Goal: Information Seeking & Learning: Learn about a topic

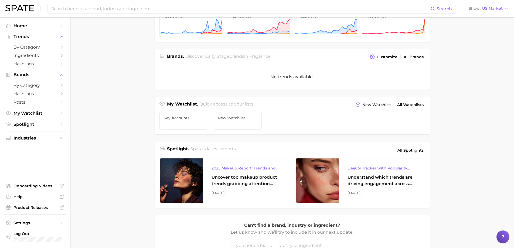
scroll to position [108, 0]
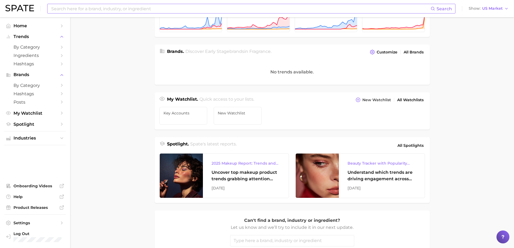
click at [70, 10] on input at bounding box center [241, 8] width 380 height 9
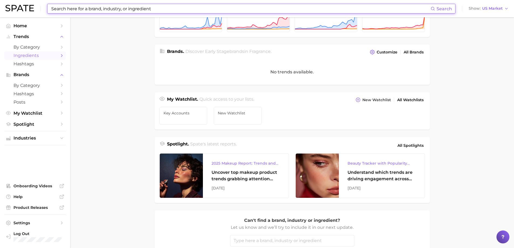
click at [42, 56] on span "Ingredients" at bounding box center [34, 55] width 43 height 5
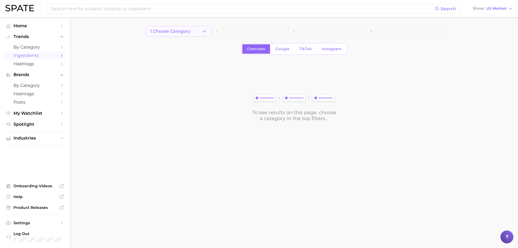
click at [199, 29] on button "1. Choose Category" at bounding box center [179, 31] width 66 height 11
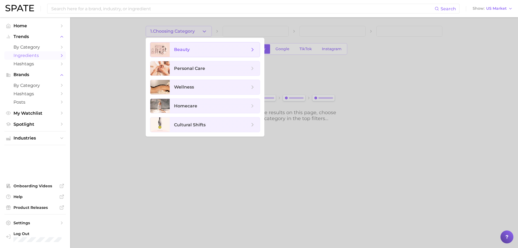
click at [203, 52] on span "beauty" at bounding box center [212, 50] width 76 height 6
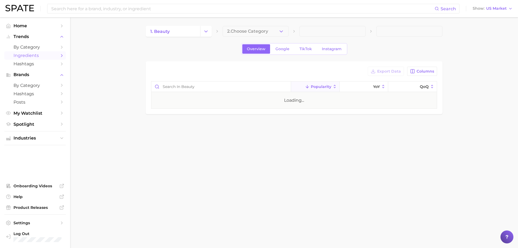
click at [265, 31] on span "2. Choose Category" at bounding box center [247, 31] width 41 height 5
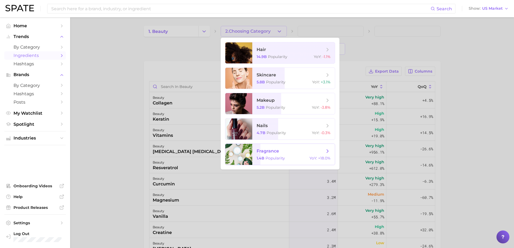
click at [319, 150] on span "fragrance" at bounding box center [291, 151] width 68 height 6
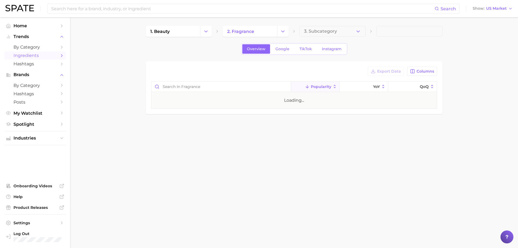
click at [316, 153] on body "Search Show US Market Home Trends by Category Ingredients Hashtags Brands by Ca…" at bounding box center [259, 124] width 518 height 248
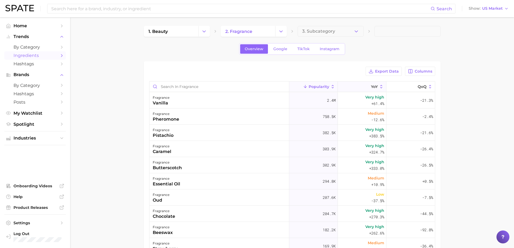
click at [379, 85] on icon at bounding box center [381, 86] width 5 height 5
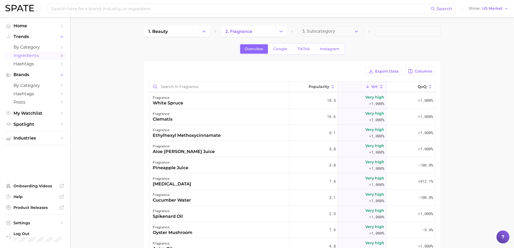
scroll to position [54, 0]
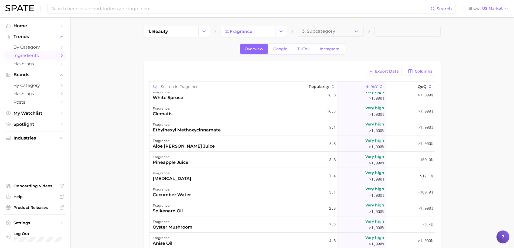
click at [179, 88] on input "Search in fragrance" at bounding box center [220, 87] width 140 height 10
type input "musk"
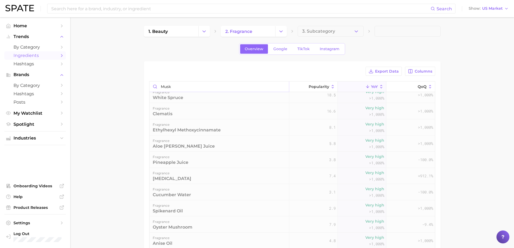
scroll to position [0, 0]
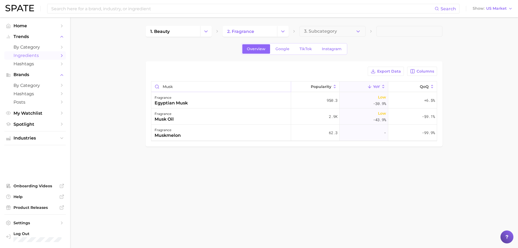
click at [286, 87] on input "musk" at bounding box center [221, 87] width 140 height 10
type input "amber"
click at [418, 72] on span "Columns" at bounding box center [426, 71] width 18 height 5
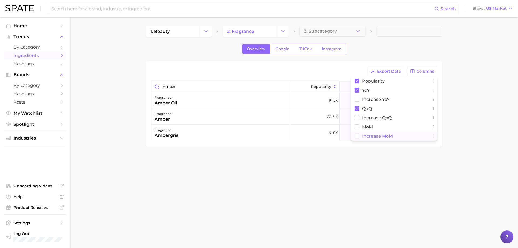
click at [359, 137] on button "Increase MoM" at bounding box center [394, 135] width 86 height 9
click at [454, 107] on main "1. beauty 2. fragrance 3. Subcategory Overview Google TikTok Instagram Export D…" at bounding box center [294, 95] width 448 height 156
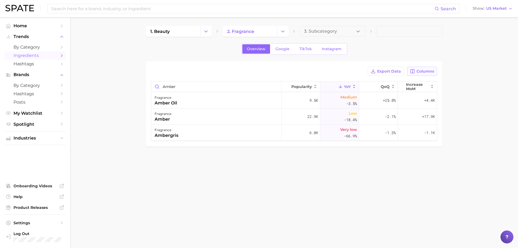
click at [427, 70] on span "Columns" at bounding box center [426, 71] width 18 height 5
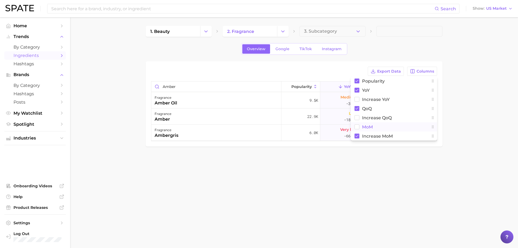
click at [359, 128] on rect at bounding box center [357, 127] width 5 height 5
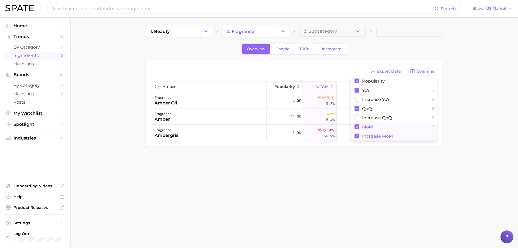
click at [357, 134] on rect at bounding box center [357, 136] width 5 height 5
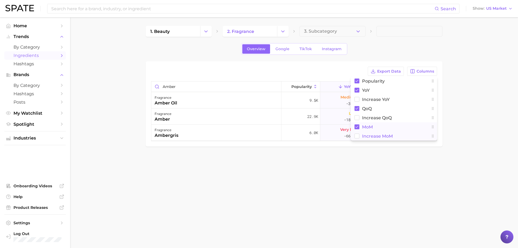
click at [460, 104] on main "1. beauty 2. fragrance 3. Subcategory Overview Google TikTok Instagram Export D…" at bounding box center [294, 95] width 448 height 156
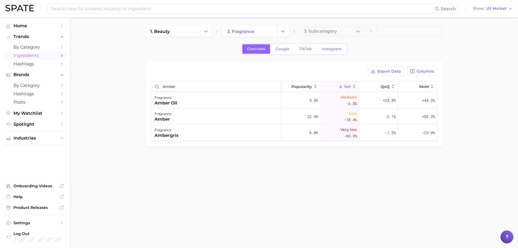
drag, startPoint x: 223, startPoint y: 89, endPoint x: 252, endPoint y: 87, distance: 28.9
click at [223, 89] on input "amber" at bounding box center [216, 87] width 130 height 10
click at [274, 86] on input "amber" at bounding box center [216, 87] width 130 height 10
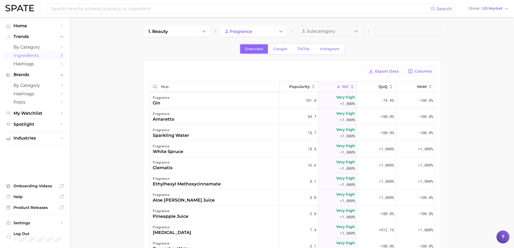
type input "musk"
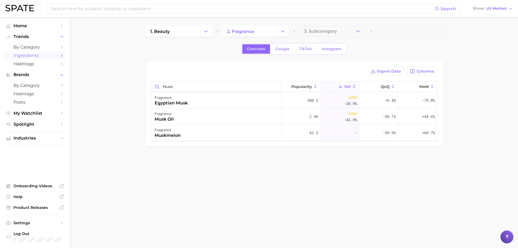
click at [274, 86] on input "musk" at bounding box center [216, 87] width 130 height 10
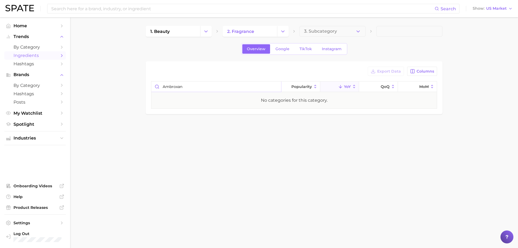
type input "ambroxan"
click at [273, 86] on input "ambroxan" at bounding box center [216, 87] width 130 height 10
click at [276, 85] on input "ambroxan" at bounding box center [216, 87] width 130 height 10
type input "PHER"
click at [273, 87] on input "PHER" at bounding box center [216, 87] width 130 height 10
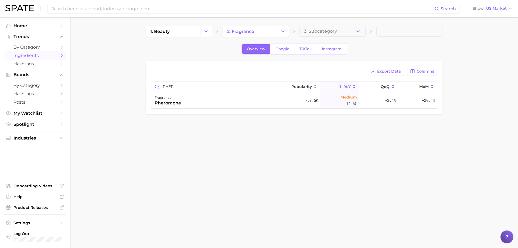
click at [276, 87] on input "PHER" at bounding box center [216, 87] width 130 height 10
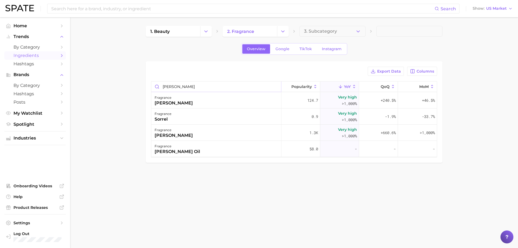
type input "orr"
click at [381, 70] on span "Export Data" at bounding box center [389, 71] width 24 height 5
click at [181, 182] on main "1. beauty 2. fragrance 3. Subcategory Overview Google TikTok Instagram Export D…" at bounding box center [294, 103] width 448 height 172
click at [274, 87] on input "orr" at bounding box center [216, 87] width 130 height 10
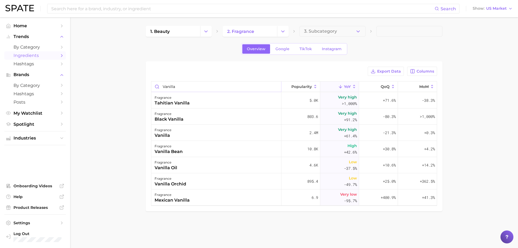
type input "vanilla"
click at [276, 86] on input "vanilla" at bounding box center [216, 87] width 130 height 10
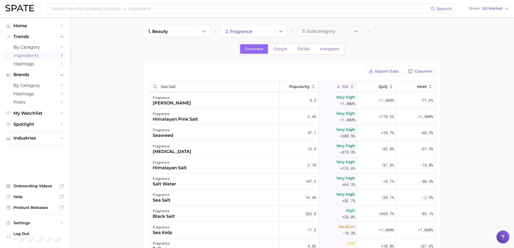
type input "sea salt"
click at [263, 87] on input "sea salt" at bounding box center [215, 87] width 130 height 10
click at [270, 86] on input "sea salt" at bounding box center [215, 87] width 130 height 10
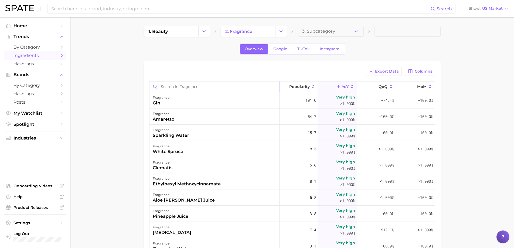
click at [248, 89] on input "Search in fragrance" at bounding box center [215, 87] width 130 height 10
type input "drift"
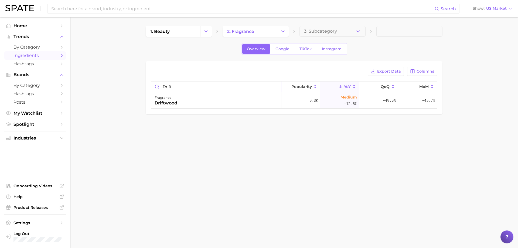
click at [275, 88] on input "drift" at bounding box center [216, 87] width 130 height 10
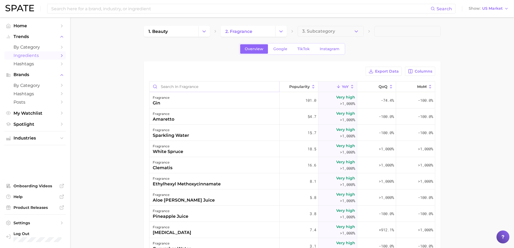
click at [233, 87] on input "Search in fragrance" at bounding box center [215, 87] width 130 height 10
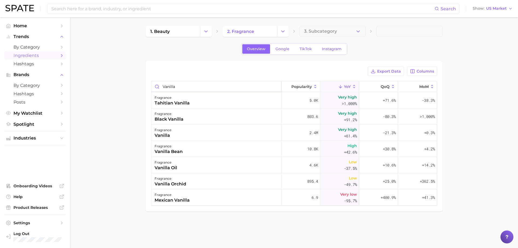
type input "vanilla"
click at [276, 86] on input "vanilla" at bounding box center [216, 87] width 130 height 10
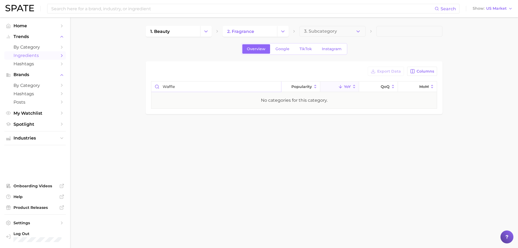
type input "waffle"
click at [274, 87] on input "waffle" at bounding box center [216, 87] width 130 height 10
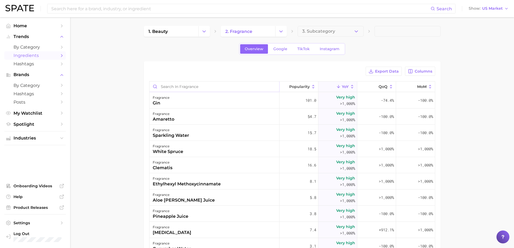
click at [192, 89] on input "Search in fragrance" at bounding box center [215, 87] width 130 height 10
type input "honey"
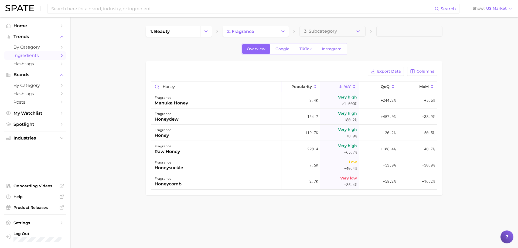
click at [273, 88] on input "honey" at bounding box center [216, 87] width 130 height 10
click at [277, 87] on input "honey" at bounding box center [216, 87] width 130 height 10
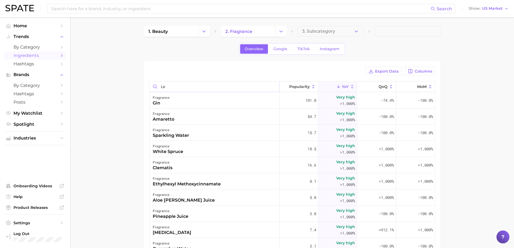
type input "lea"
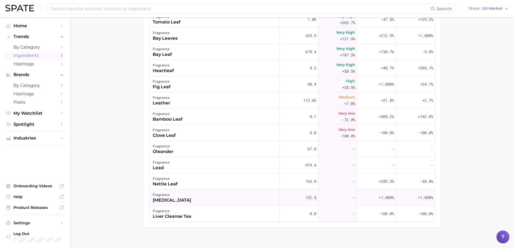
scroll to position [54, 0]
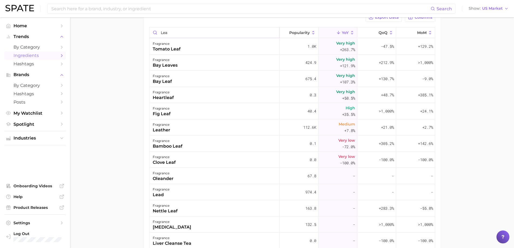
click at [273, 33] on input "lea" at bounding box center [215, 33] width 130 height 10
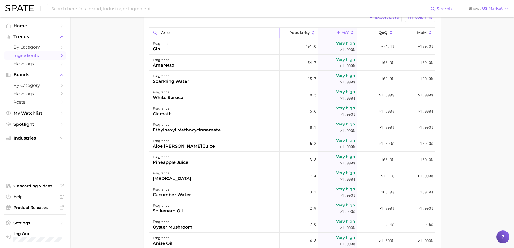
type input "green"
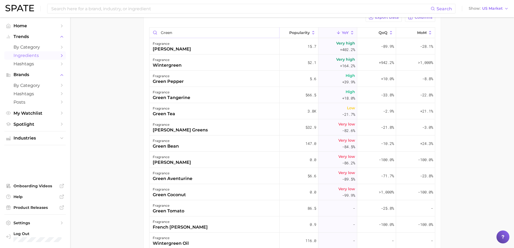
click at [274, 33] on input "green" at bounding box center [215, 33] width 130 height 10
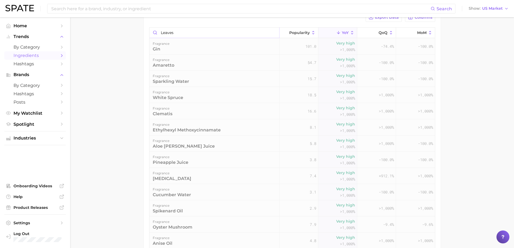
scroll to position [0, 0]
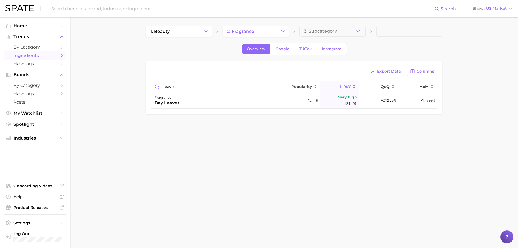
type input "leaves"
click at [275, 86] on input "leaves" at bounding box center [216, 87] width 130 height 10
type input "petit"
click at [274, 86] on input "petit" at bounding box center [216, 87] width 130 height 10
type input "cedar"
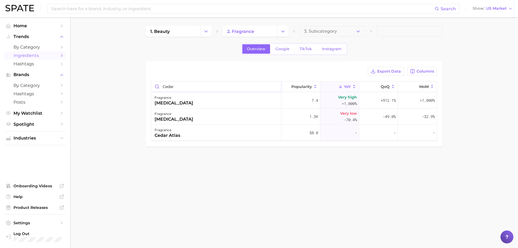
click at [275, 88] on input "cedar" at bounding box center [216, 87] width 130 height 10
type input "patcho"
click at [276, 86] on input "patcho" at bounding box center [216, 87] width 130 height 10
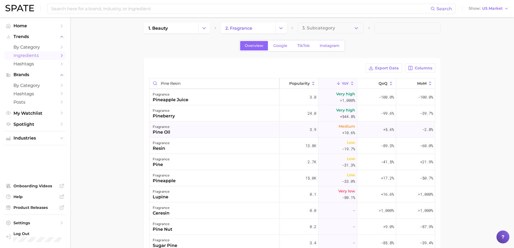
scroll to position [1, 0]
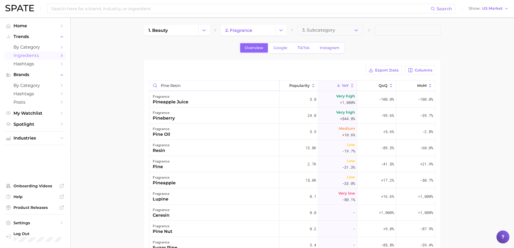
drag, startPoint x: 170, startPoint y: 85, endPoint x: 153, endPoint y: 87, distance: 17.3
click at [153, 87] on input "pine resin" at bounding box center [215, 85] width 130 height 10
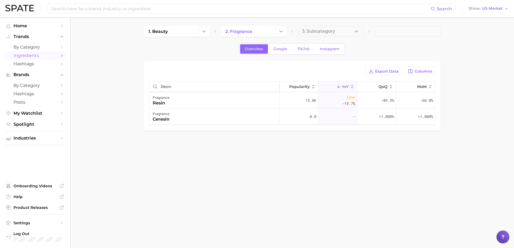
scroll to position [0, 0]
type input "resin"
click at [266, 84] on input "resin" at bounding box center [216, 87] width 130 height 10
click at [277, 86] on input "resin" at bounding box center [216, 87] width 130 height 10
type input "fir"
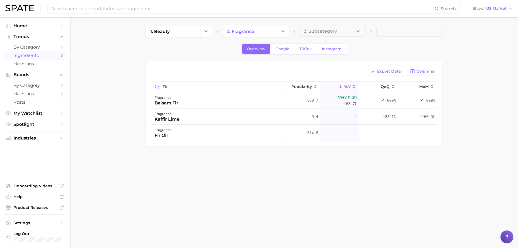
click at [274, 86] on input "fir" at bounding box center [216, 87] width 130 height 10
click at [277, 87] on input "fir" at bounding box center [216, 87] width 130 height 10
type input "tuber"
click at [276, 87] on input "tuber" at bounding box center [216, 87] width 130 height 10
type input "frees"
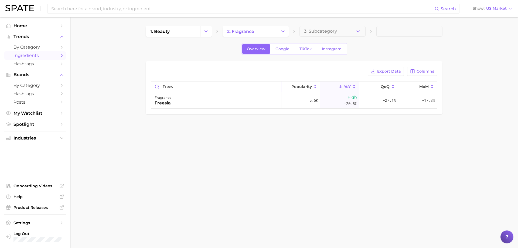
click at [276, 86] on input "frees" at bounding box center [216, 87] width 130 height 10
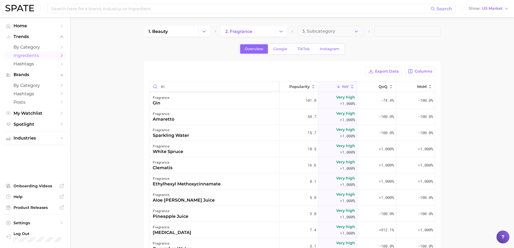
type input "iris"
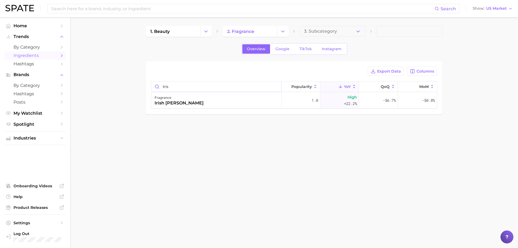
click at [276, 86] on input "iris" at bounding box center [216, 87] width 130 height 10
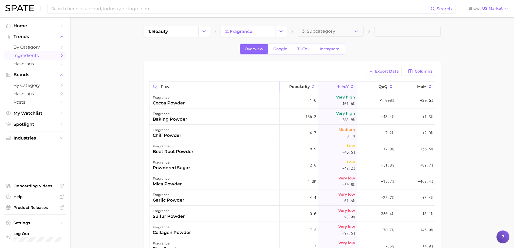
type input "powd"
click at [273, 87] on input "powd" at bounding box center [215, 87] width 130 height 10
type input "p"
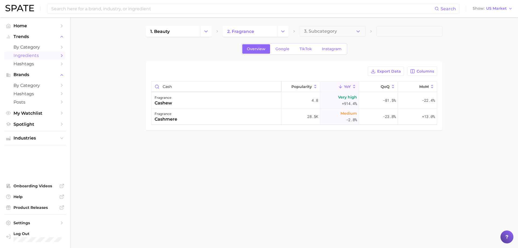
type input "cash"
click at [277, 89] on input "cash" at bounding box center [216, 87] width 130 height 10
click at [276, 86] on input "cash" at bounding box center [216, 87] width 130 height 10
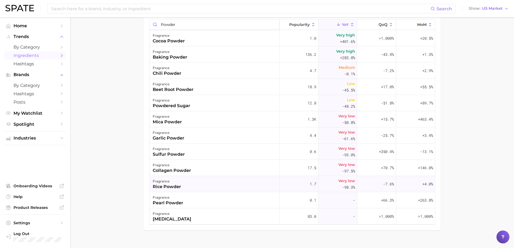
scroll to position [71, 0]
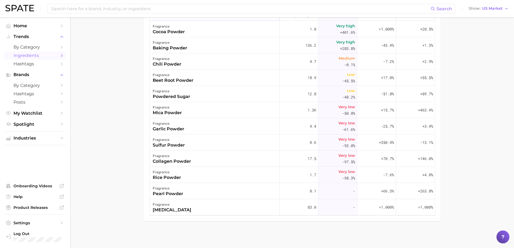
type input "powder"
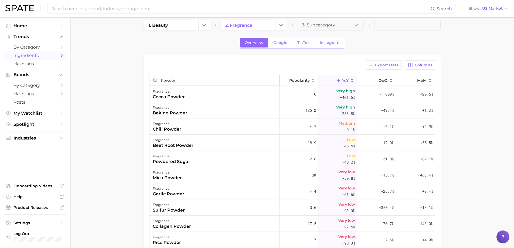
scroll to position [0, 0]
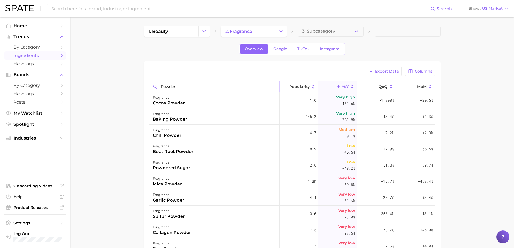
click at [273, 87] on input "powder" at bounding box center [215, 87] width 130 height 10
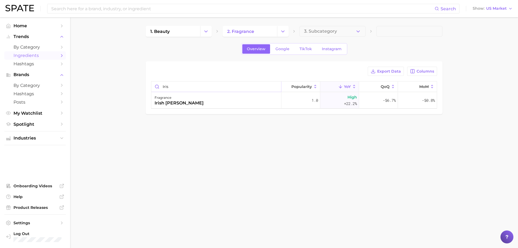
type input "iris"
drag, startPoint x: 273, startPoint y: 85, endPoint x: 276, endPoint y: 85, distance: 3.2
click at [273, 85] on input "iris" at bounding box center [216, 87] width 130 height 10
click at [277, 85] on input "iris" at bounding box center [216, 87] width 130 height 10
click at [275, 85] on input "iris" at bounding box center [216, 87] width 130 height 10
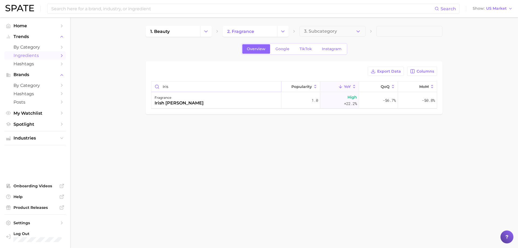
click at [275, 87] on input "iris" at bounding box center [216, 87] width 130 height 10
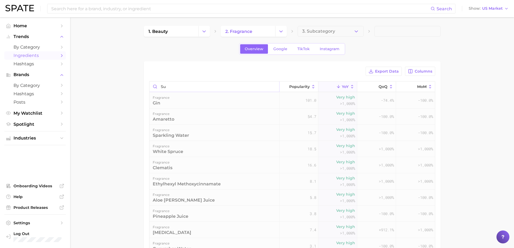
type input "sun"
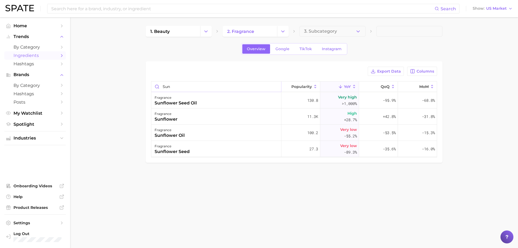
click at [276, 86] on input "sun" at bounding box center [216, 87] width 130 height 10
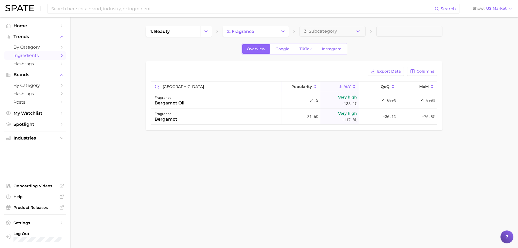
type input "bergamo"
click at [275, 86] on input "bergamo" at bounding box center [216, 87] width 130 height 10
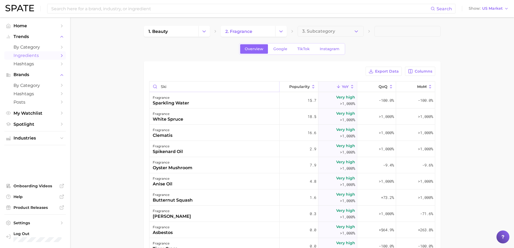
type input "skin"
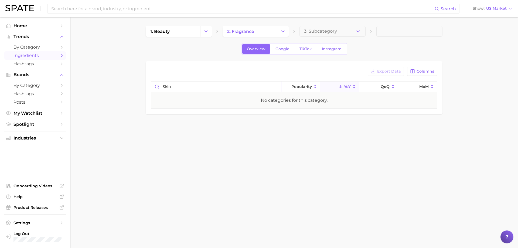
click at [275, 86] on input "skin" at bounding box center [216, 87] width 130 height 10
type input "s"
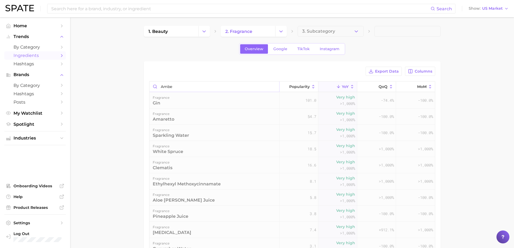
type input "amber"
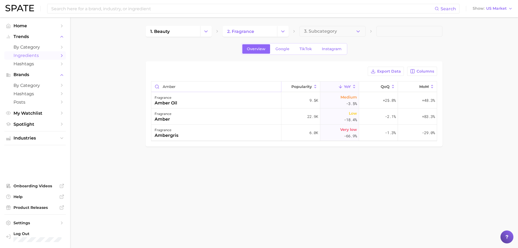
click at [277, 89] on input "amber" at bounding box center [216, 87] width 130 height 10
click at [275, 86] on input "amber" at bounding box center [216, 87] width 130 height 10
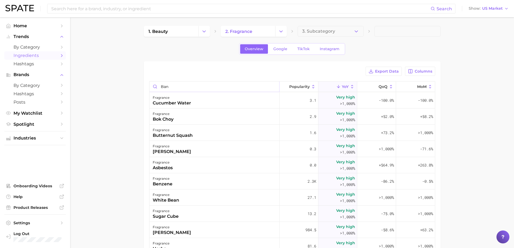
type input "bana"
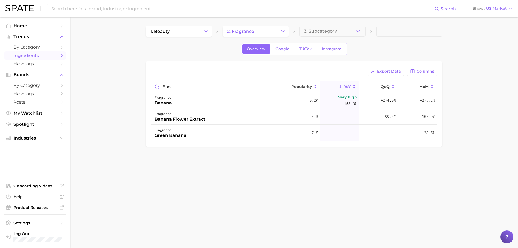
click at [275, 86] on input "bana" at bounding box center [216, 87] width 130 height 10
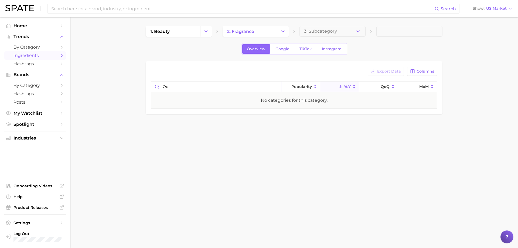
type input "o"
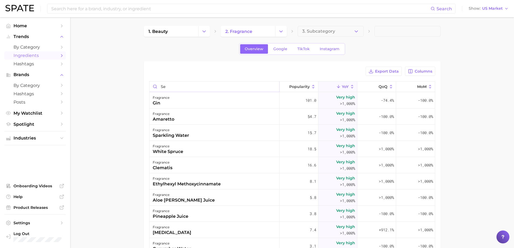
type input "sea"
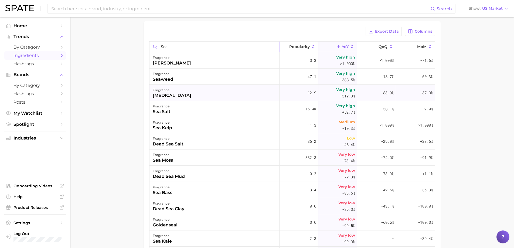
scroll to position [27, 0]
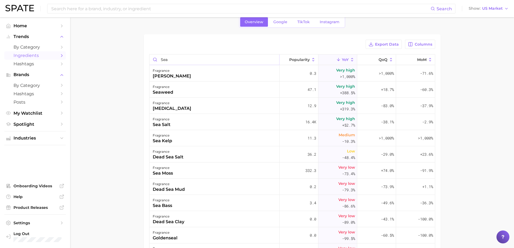
click at [271, 58] on input "sea" at bounding box center [215, 60] width 130 height 10
click at [271, 60] on input "sea" at bounding box center [215, 60] width 130 height 10
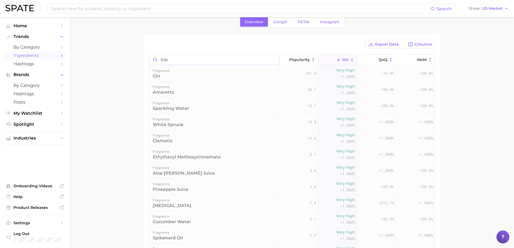
type input "coco"
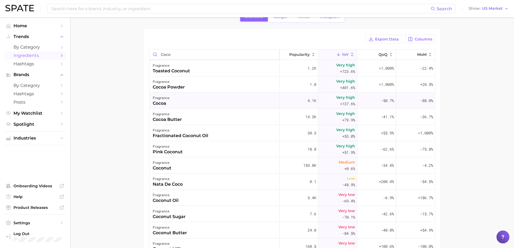
scroll to position [23, 0]
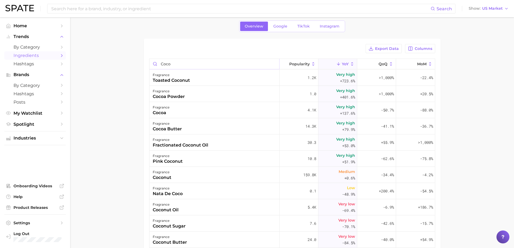
click at [273, 63] on input "coco" at bounding box center [215, 64] width 130 height 10
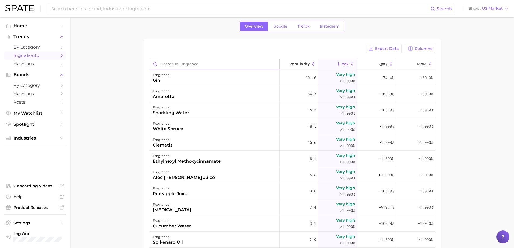
click at [227, 67] on input "Search in fragrance" at bounding box center [215, 64] width 130 height 10
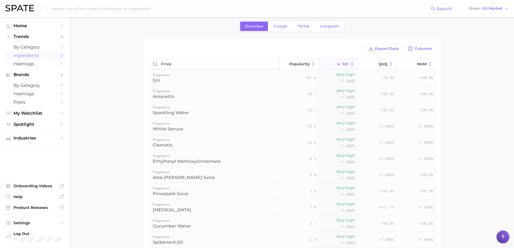
type input "pineap"
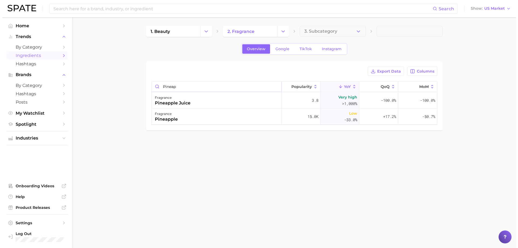
scroll to position [0, 0]
click at [276, 86] on input "pineap" at bounding box center [216, 87] width 130 height 10
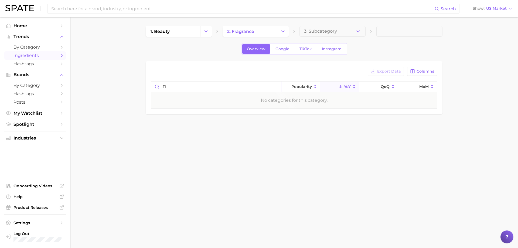
type input "t"
type input "monoi"
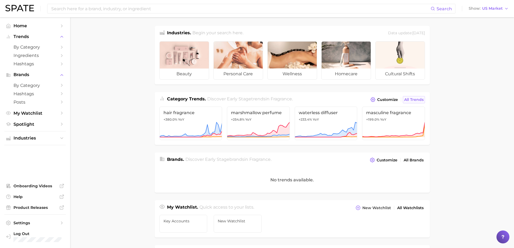
click at [413, 97] on link "All Trends" at bounding box center [414, 99] width 22 height 7
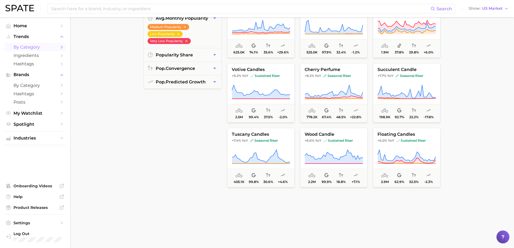
scroll to position [162, 0]
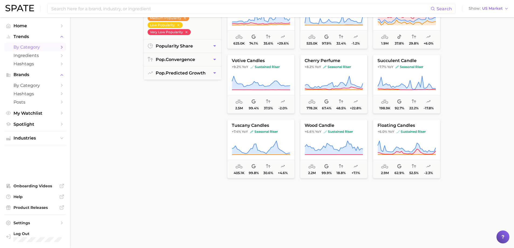
click at [474, 62] on main "1. beauty 2. fragrance 3. Subcategory Overview Google TikTok Instagram Sort By …" at bounding box center [292, 64] width 444 height 419
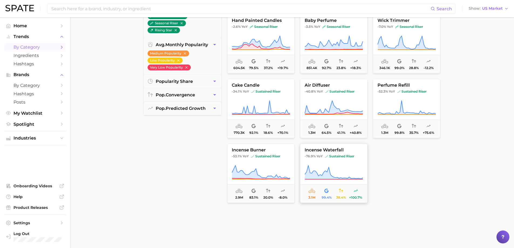
scroll to position [135, 0]
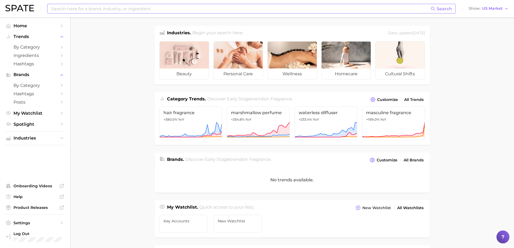
click at [191, 8] on input at bounding box center [241, 8] width 380 height 9
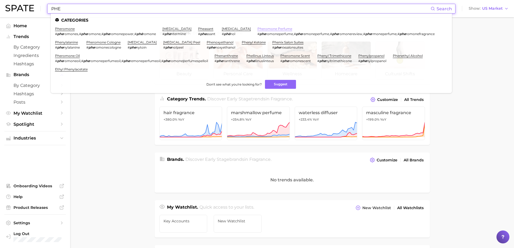
type input "PHE"
click at [263, 27] on link "pheromone perfume" at bounding box center [274, 29] width 35 height 4
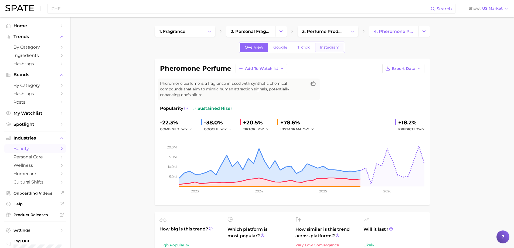
click at [318, 47] on link "Instagram" at bounding box center [329, 47] width 29 height 9
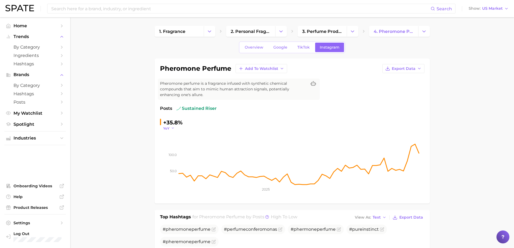
click at [173, 126] on icon "button" at bounding box center [173, 128] width 4 height 4
click at [299, 47] on span "TikTok" at bounding box center [303, 47] width 12 height 5
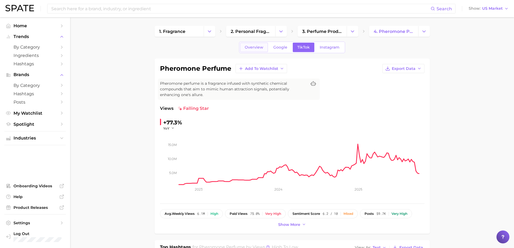
click at [257, 48] on span "Overview" at bounding box center [254, 47] width 19 height 5
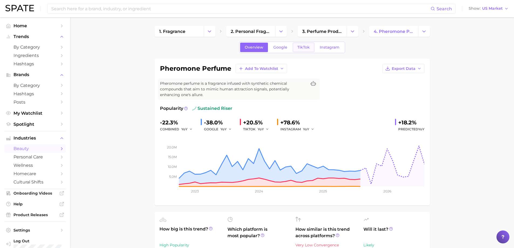
click at [302, 47] on span "TikTok" at bounding box center [303, 47] width 12 height 5
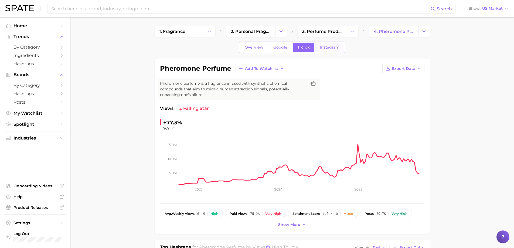
click at [318, 47] on link "Instagram" at bounding box center [329, 47] width 29 height 9
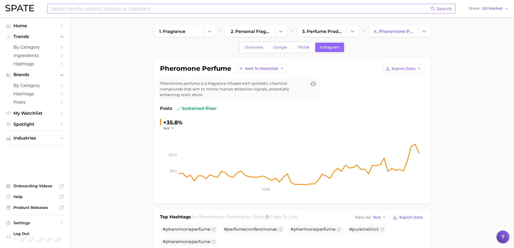
click at [300, 12] on input at bounding box center [241, 8] width 380 height 9
type input "orris"
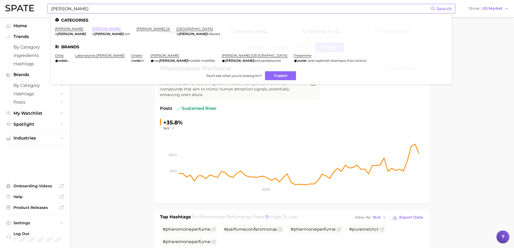
click at [92, 29] on link "orris root" at bounding box center [106, 29] width 28 height 4
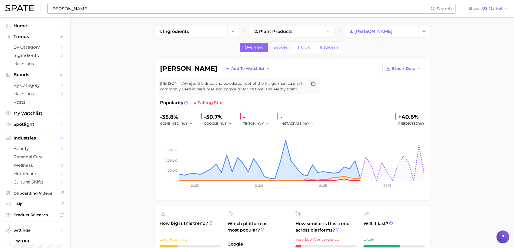
click at [276, 46] on span "Google" at bounding box center [280, 47] width 14 height 5
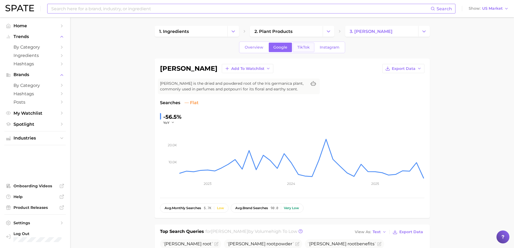
click at [298, 47] on span "TikTok" at bounding box center [303, 47] width 12 height 5
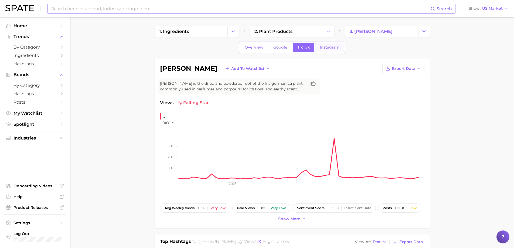
click at [324, 49] on span "Instagram" at bounding box center [330, 47] width 20 height 5
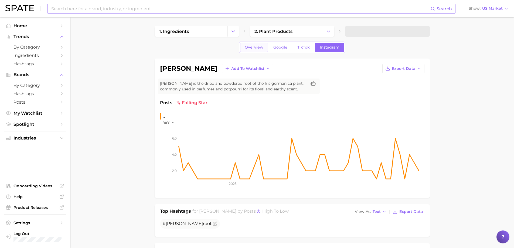
click at [242, 48] on link "Overview" at bounding box center [254, 47] width 28 height 9
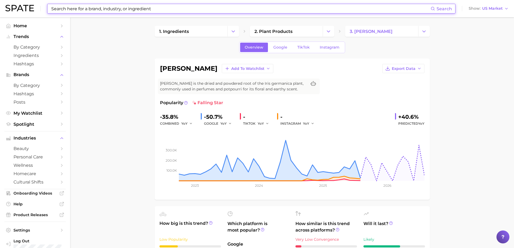
click at [196, 12] on input at bounding box center [241, 8] width 380 height 9
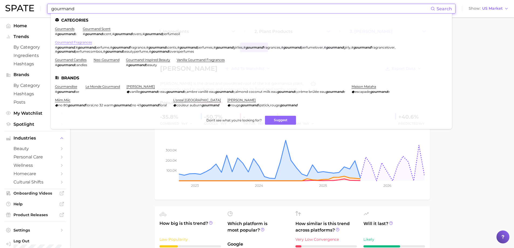
click at [77, 43] on link "gourmand fragrances" at bounding box center [73, 42] width 37 height 4
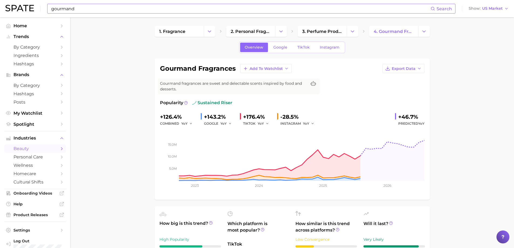
click at [203, 10] on input "gourmand" at bounding box center [241, 8] width 380 height 9
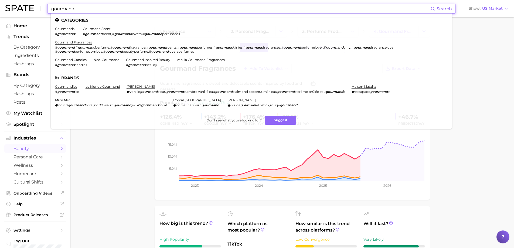
drag, startPoint x: 203, startPoint y: 10, endPoint x: 27, endPoint y: 9, distance: 176.0
click at [27, 9] on div "gourmand Search Categories gourmands # gourmand s gourmand scent # gourmand sce…" at bounding box center [256, 8] width 503 height 17
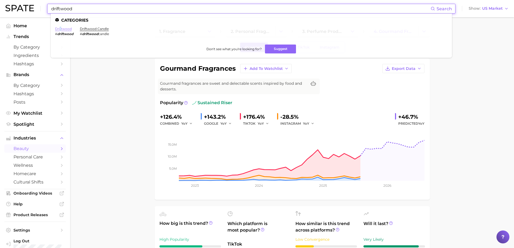
click at [60, 27] on ul "Categories driftwood # driftwood driftwood candle # driftwood candle Don't see …" at bounding box center [251, 35] width 401 height 44
click at [61, 29] on link "driftwood" at bounding box center [63, 29] width 17 height 4
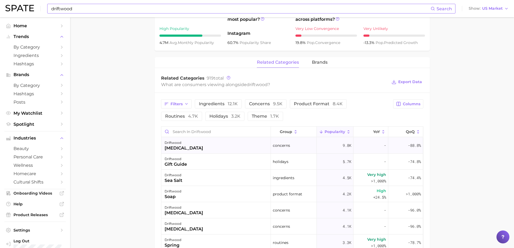
scroll to position [270, 0]
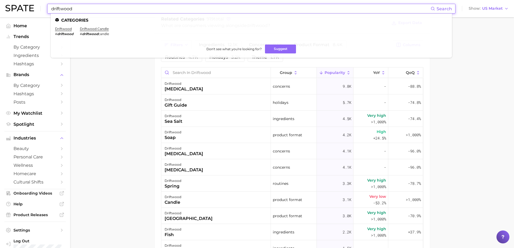
click at [160, 9] on input "driftwood" at bounding box center [241, 8] width 380 height 9
drag, startPoint x: 160, startPoint y: 9, endPoint x: 46, endPoint y: 8, distance: 113.1
click at [46, 8] on div "driftwood Search Categories driftwood # driftwood driftwood candle # driftwood …" at bounding box center [256, 8] width 503 height 17
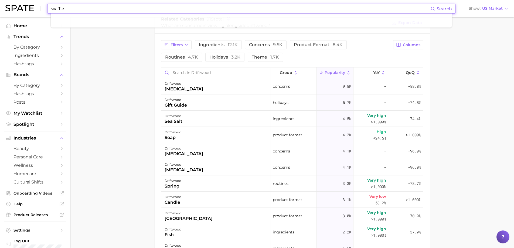
type input "waffle"
click at [69, 8] on input "waffle" at bounding box center [241, 8] width 380 height 9
click at [445, 8] on span "Search" at bounding box center [444, 8] width 15 height 5
click at [385, 10] on input "waffle" at bounding box center [241, 8] width 380 height 9
drag, startPoint x: 99, startPoint y: 9, endPoint x: 49, endPoint y: 5, distance: 50.1
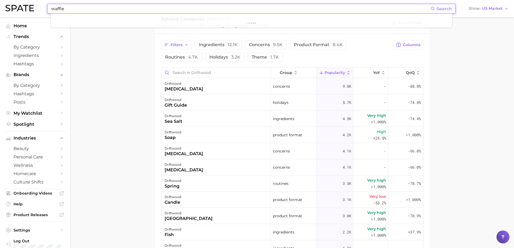
click at [49, 5] on div "waffle Search" at bounding box center [251, 9] width 408 height 10
type input "waffle"
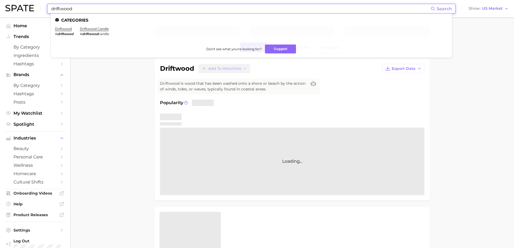
click at [92, 8] on input "driftwood" at bounding box center [241, 8] width 380 height 9
drag, startPoint x: 87, startPoint y: 9, endPoint x: 44, endPoint y: 5, distance: 42.6
click at [46, 6] on div "driftwood Search Categories driftwood # driftwood driftwood candle # driftwood …" at bounding box center [256, 8] width 503 height 17
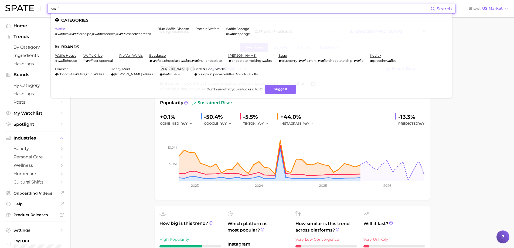
type input "waf"
click at [60, 30] on link "waffle" at bounding box center [60, 29] width 10 height 4
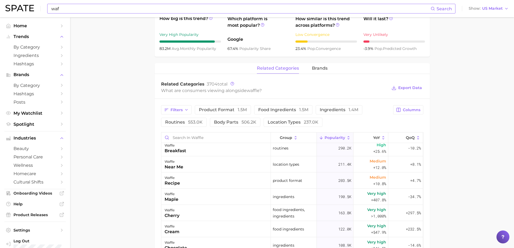
scroll to position [54, 0]
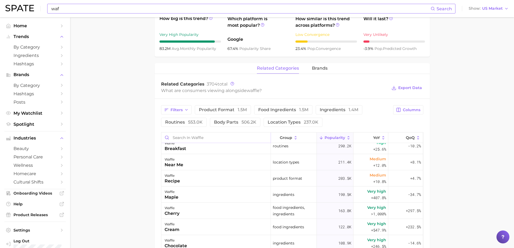
click at [213, 135] on input "Search in waffle" at bounding box center [215, 138] width 109 height 10
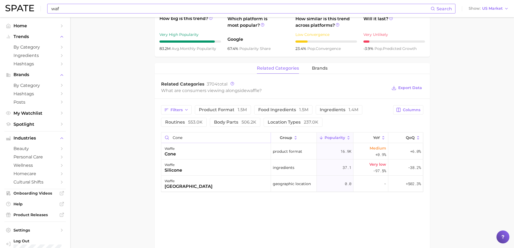
type input "cone"
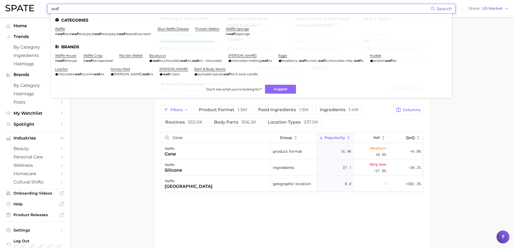
drag, startPoint x: 69, startPoint y: 9, endPoint x: 51, endPoint y: 5, distance: 18.4
click at [51, 6] on input "waf" at bounding box center [241, 8] width 380 height 9
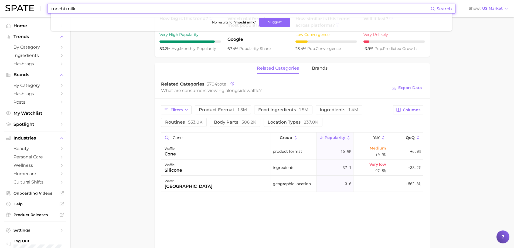
drag, startPoint x: 80, startPoint y: 9, endPoint x: 48, endPoint y: 7, distance: 31.9
click at [48, 7] on div "mochi milk Search No results for " mochi milk " Suggest" at bounding box center [251, 9] width 408 height 10
type input "w"
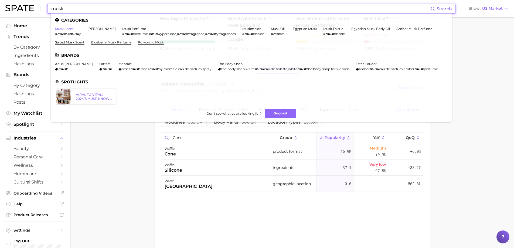
type input "musk"
click at [67, 28] on link "musk scent" at bounding box center [64, 29] width 19 height 4
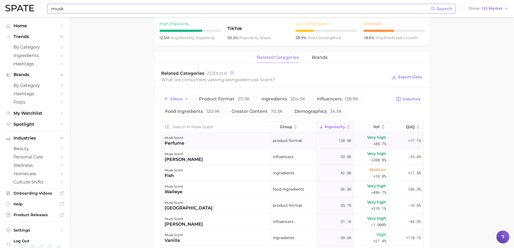
scroll to position [216, 0]
click at [188, 126] on input "Search in musk scent" at bounding box center [215, 126] width 109 height 10
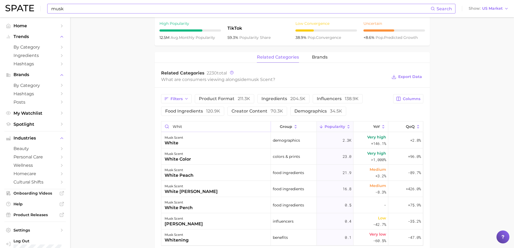
type input "whit"
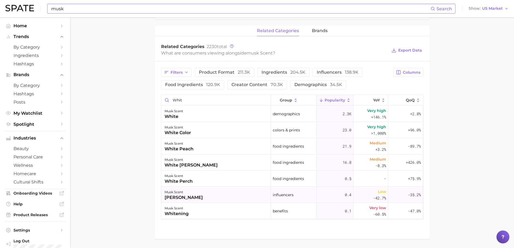
scroll to position [233, 0]
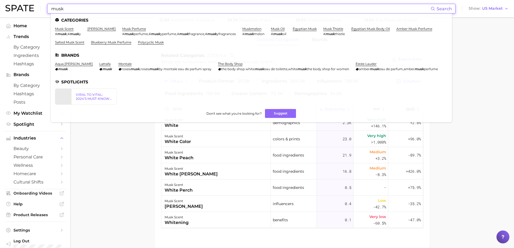
click at [149, 9] on input "musk" at bounding box center [241, 8] width 380 height 9
drag, startPoint x: 149, startPoint y: 9, endPoint x: 36, endPoint y: 7, distance: 112.8
click at [36, 7] on div "musk Search Categories musk scent # musk , # musk y elon musk musk perfume # mu…" at bounding box center [256, 8] width 503 height 17
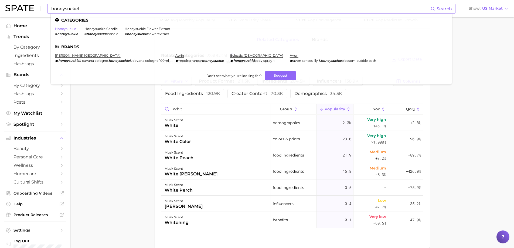
click at [60, 28] on link "honeysuckle" at bounding box center [65, 29] width 21 height 4
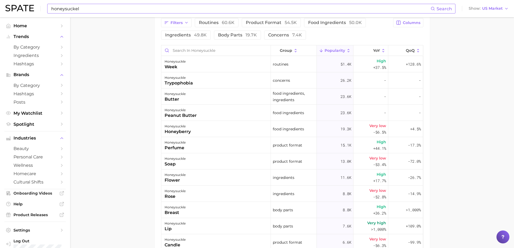
scroll to position [324, 0]
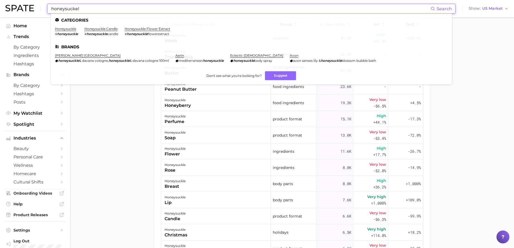
drag, startPoint x: 125, startPoint y: 9, endPoint x: 45, endPoint y: 12, distance: 80.0
click at [45, 12] on div "honeysuckel Search Categories honeysuckle # honeysuckle honeysuckle candle # ho…" at bounding box center [256, 8] width 503 height 17
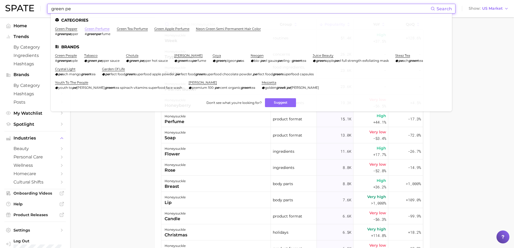
type input "green pe"
click at [89, 28] on link "green perfume" at bounding box center [97, 29] width 25 height 4
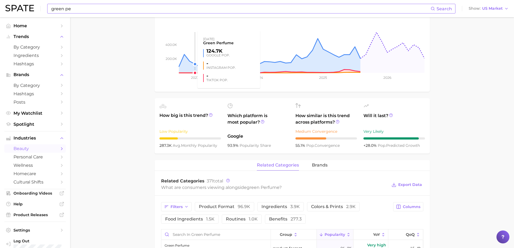
scroll to position [216, 0]
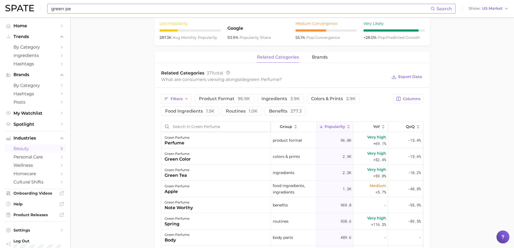
click at [184, 127] on input "Search in green perfume" at bounding box center [215, 126] width 109 height 10
type input "lea"
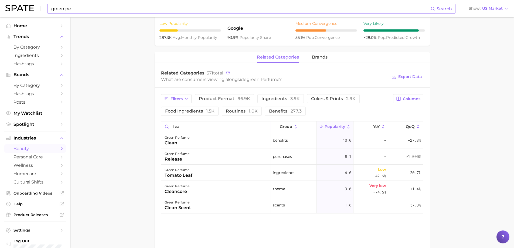
click at [265, 127] on input "lea" at bounding box center [215, 126] width 109 height 10
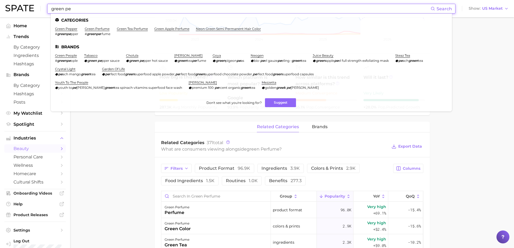
drag, startPoint x: 226, startPoint y: 9, endPoint x: 41, endPoint y: 2, distance: 185.0
click at [41, 2] on div "green pe Search Categories green pepper # greenpe pper green perfume # greenpe …" at bounding box center [256, 8] width 503 height 17
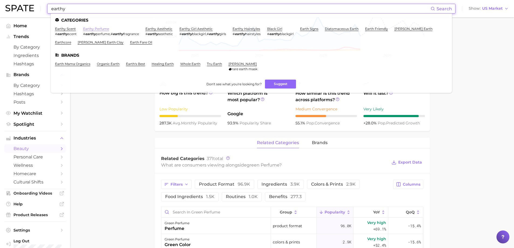
type input "earthy"
click at [94, 27] on link "earthy perfume" at bounding box center [96, 29] width 26 height 4
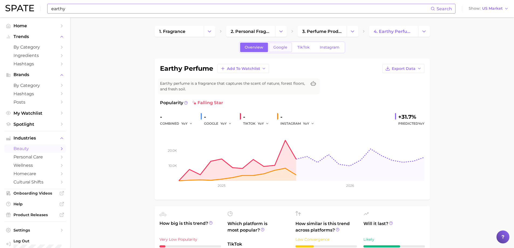
click at [282, 50] on link "Google" at bounding box center [280, 47] width 23 height 9
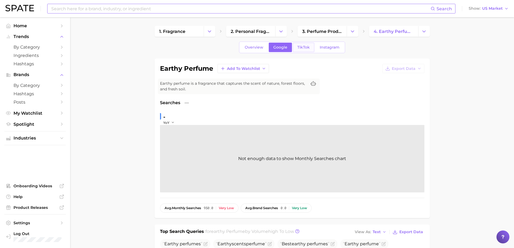
click at [300, 47] on span "TikTok" at bounding box center [303, 47] width 12 height 5
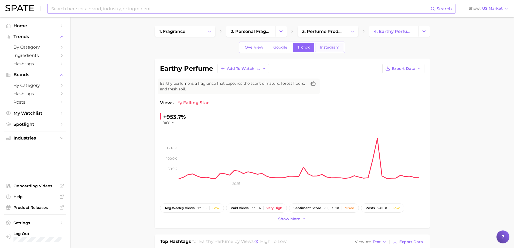
click at [331, 50] on link "Instagram" at bounding box center [329, 47] width 29 height 9
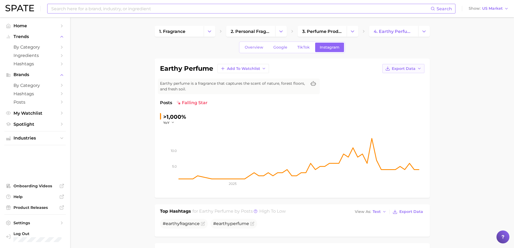
click at [404, 69] on span "Export Data" at bounding box center [404, 68] width 24 height 5
click at [298, 47] on span "TikTok" at bounding box center [303, 47] width 12 height 5
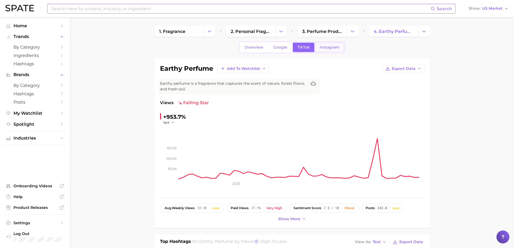
click at [336, 48] on span "Instagram" at bounding box center [330, 47] width 20 height 5
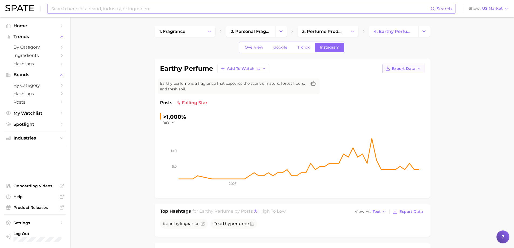
click at [406, 66] on span "Export Data" at bounding box center [404, 68] width 24 height 5
click at [395, 77] on span "Time Series CSV" at bounding box center [390, 78] width 32 height 5
click at [420, 67] on icon "button" at bounding box center [419, 68] width 4 height 4
click at [392, 89] on span "Time Series Image" at bounding box center [392, 88] width 36 height 5
click at [256, 48] on span "Overview" at bounding box center [254, 47] width 19 height 5
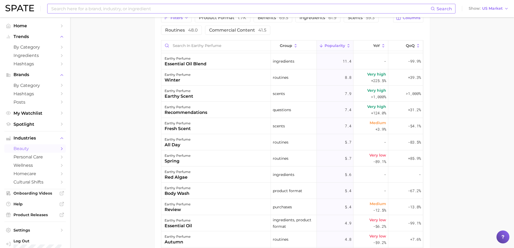
scroll to position [324, 0]
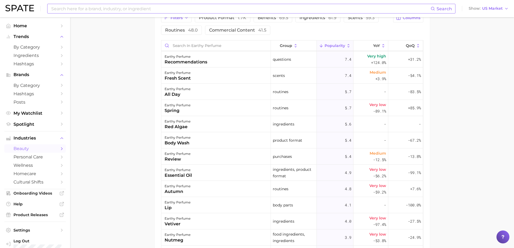
click at [411, 5] on input at bounding box center [241, 8] width 380 height 9
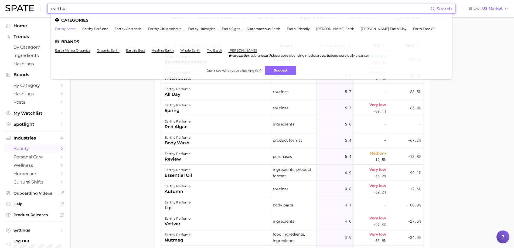
click at [61, 27] on link "earthy scent" at bounding box center [65, 29] width 21 height 4
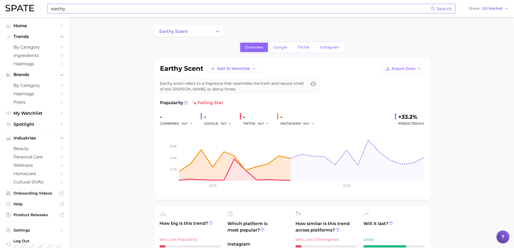
click at [195, 8] on input "earthy" at bounding box center [241, 8] width 380 height 9
type input "e"
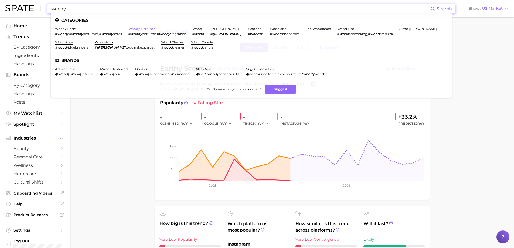
type input "woody"
click at [141, 29] on link "woody perfume" at bounding box center [141, 29] width 27 height 4
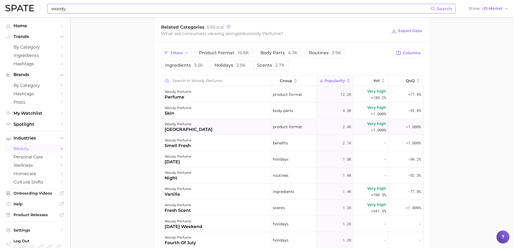
scroll to position [270, 0]
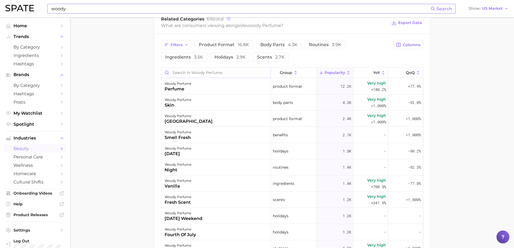
click at [198, 76] on input "Search in woody perfume" at bounding box center [215, 72] width 109 height 10
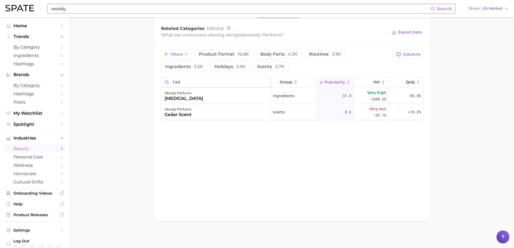
scroll to position [260, 0]
type input "ced"
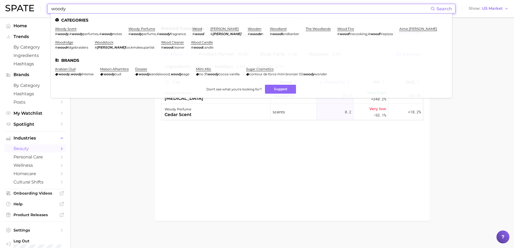
drag, startPoint x: 232, startPoint y: 12, endPoint x: 46, endPoint y: 6, distance: 186.3
click at [46, 6] on div "woody Search Categories woody scent # woody , # woody perfumes , # woody notes …" at bounding box center [256, 8] width 503 height 17
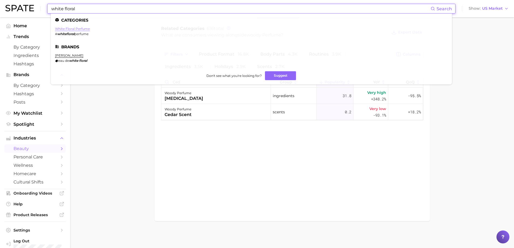
type input "white floral"
click at [64, 27] on link "white floral perfume" at bounding box center [72, 29] width 35 height 4
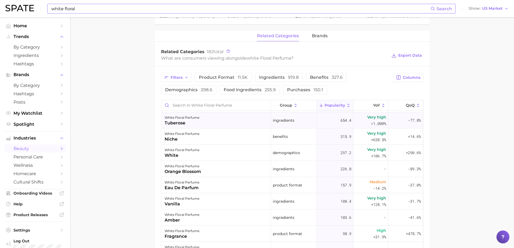
scroll to position [54, 0]
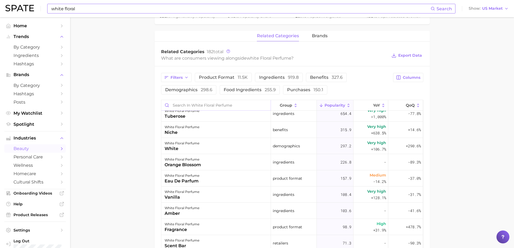
click at [202, 106] on input "Search in white floral perfume" at bounding box center [215, 105] width 109 height 10
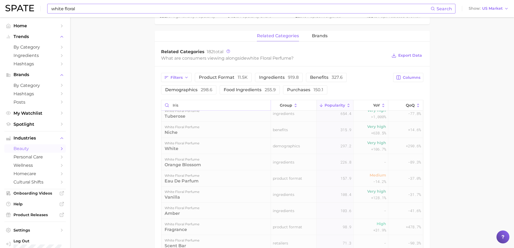
scroll to position [0, 0]
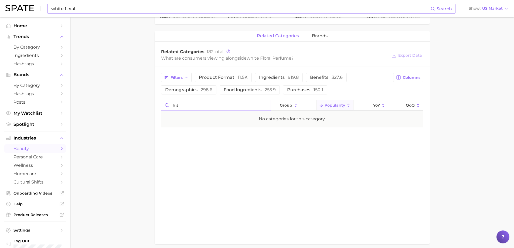
click at [262, 104] on input "iris" at bounding box center [215, 105] width 109 height 10
type input "iris"
click at [263, 105] on input "iris" at bounding box center [215, 105] width 109 height 10
click at [265, 105] on input "iris" at bounding box center [215, 105] width 109 height 10
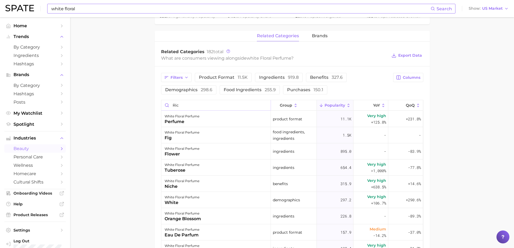
type input "rice"
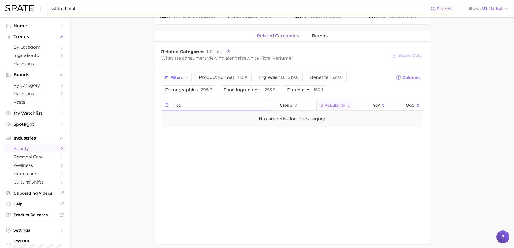
click at [265, 105] on input "rice" at bounding box center [215, 105] width 109 height 10
type input "pow"
click at [264, 105] on input "pow" at bounding box center [215, 105] width 109 height 10
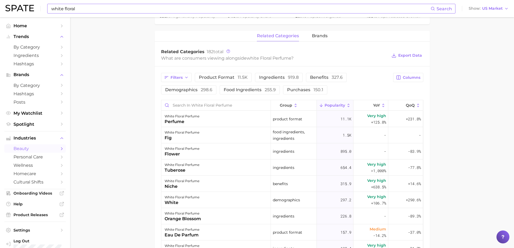
click at [456, 105] on main "1. fragrance 2. personal fragrance 3. perfume products 4. white floral perfume …" at bounding box center [292, 77] width 444 height 607
click at [155, 13] on input "white floral" at bounding box center [241, 8] width 380 height 9
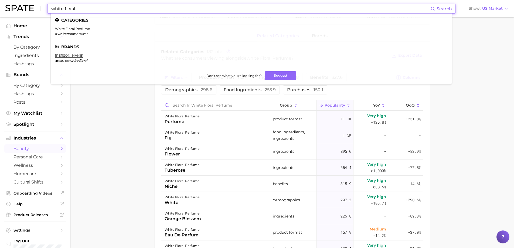
drag, startPoint x: 141, startPoint y: 9, endPoint x: 52, endPoint y: 10, distance: 88.8
click at [52, 10] on input "white floral" at bounding box center [241, 8] width 380 height 9
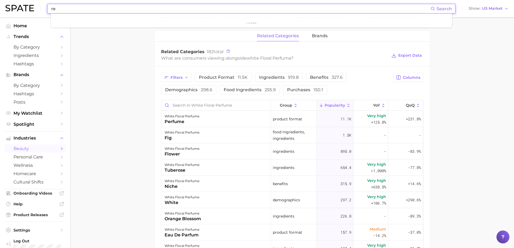
type input "r"
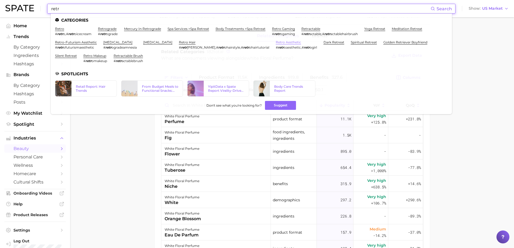
type input "retr"
click at [276, 43] on link "retro aesthetic" at bounding box center [288, 42] width 25 height 4
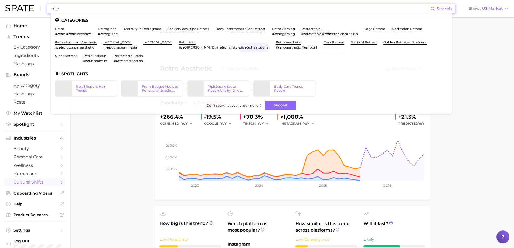
click at [219, 10] on input "retr" at bounding box center [241, 8] width 380 height 9
click at [167, 192] on icon "200.0k 400.0k 600.0k 2023 2024 2025 2026" at bounding box center [292, 160] width 264 height 67
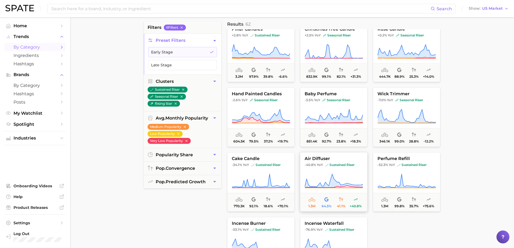
scroll to position [161, 0]
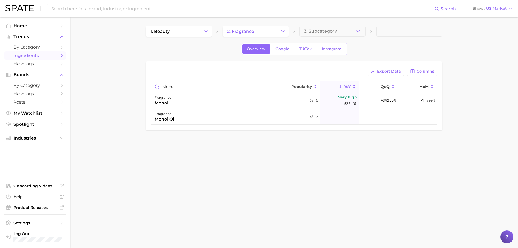
click at [272, 87] on input "monoi" at bounding box center [216, 87] width 130 height 10
click at [276, 87] on input "monoi" at bounding box center [216, 87] width 130 height 10
type input "amber"
click at [277, 86] on input "amber" at bounding box center [216, 87] width 130 height 10
type input "sand"
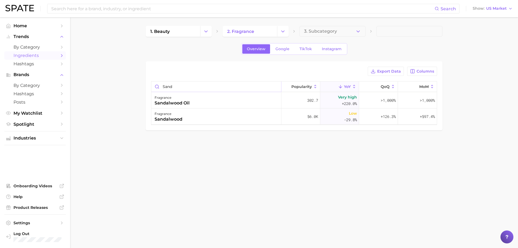
click at [276, 87] on input "sand" at bounding box center [216, 87] width 130 height 10
type input "tonka"
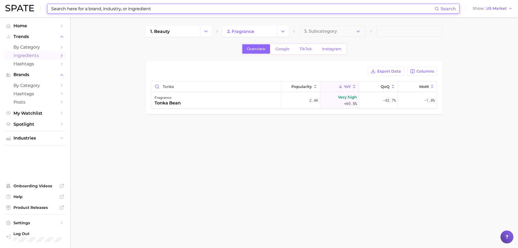
click at [273, 11] on input at bounding box center [243, 8] width 384 height 9
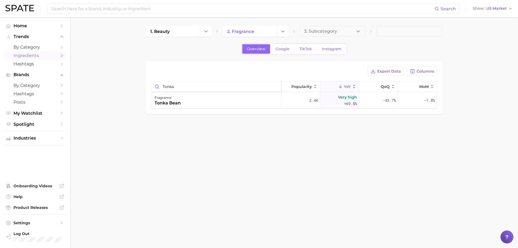
click at [275, 87] on input "tonka" at bounding box center [216, 87] width 130 height 10
type input "benzoi"
click at [274, 86] on input "benzoi" at bounding box center [216, 87] width 130 height 10
type input "l"
type input "lavender"
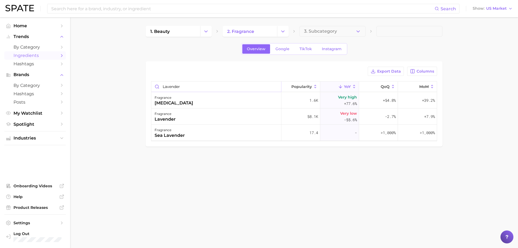
click at [275, 86] on input "lavender" at bounding box center [216, 87] width 130 height 10
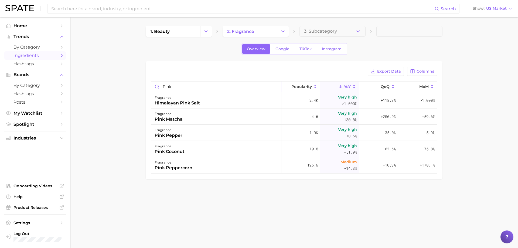
type input "pink"
click at [276, 88] on input "pink" at bounding box center [216, 87] width 130 height 10
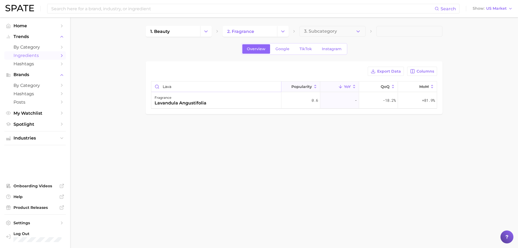
type input "lava"
click at [282, 90] on button "Popularity" at bounding box center [300, 87] width 39 height 11
click at [276, 87] on input "lava" at bounding box center [216, 87] width 130 height 10
type input "co"
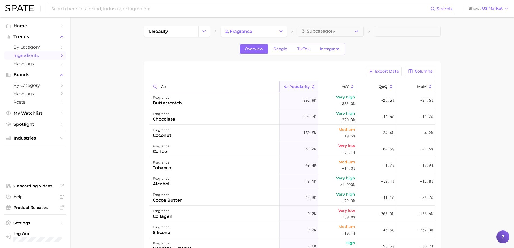
click at [270, 86] on input "co" at bounding box center [215, 87] width 130 height 10
click at [271, 87] on input "co" at bounding box center [215, 87] width 130 height 10
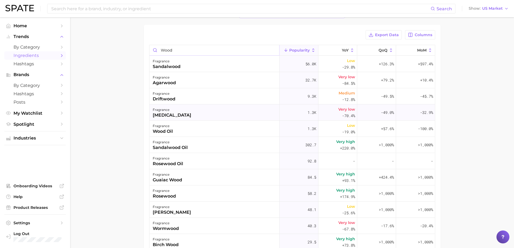
scroll to position [27, 0]
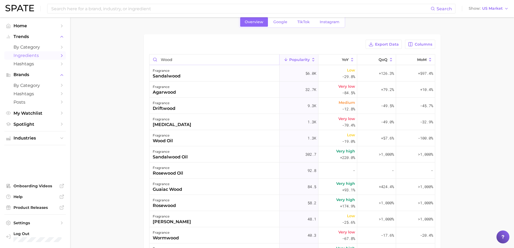
type input "wood"
click at [271, 59] on input "wood" at bounding box center [215, 60] width 130 height 10
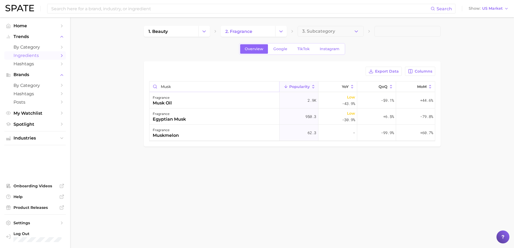
scroll to position [0, 0]
type input "musk"
click at [274, 86] on input "musk" at bounding box center [216, 87] width 130 height 10
click at [275, 86] on input "musk" at bounding box center [216, 87] width 130 height 10
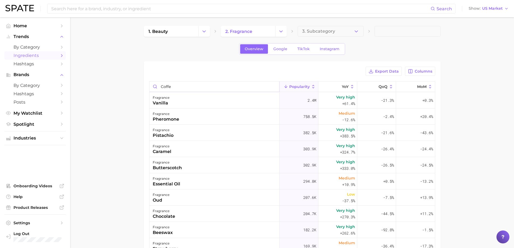
type input "coffee"
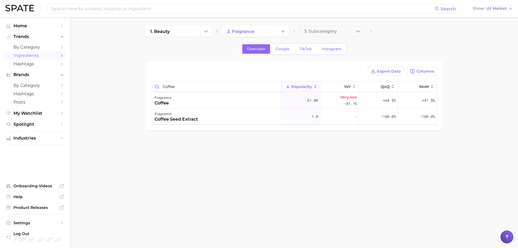
click at [275, 85] on input "coffee" at bounding box center [216, 87] width 130 height 10
click at [275, 86] on input "coffee" at bounding box center [216, 87] width 130 height 10
type input "maple"
click at [278, 86] on input "maple" at bounding box center [216, 87] width 130 height 10
click at [276, 85] on input "maple" at bounding box center [216, 87] width 130 height 10
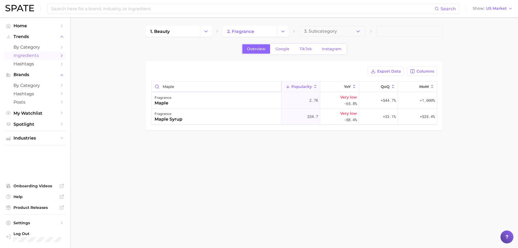
click at [274, 88] on input "maple" at bounding box center [216, 87] width 130 height 10
click at [276, 86] on input "maple" at bounding box center [216, 87] width 130 height 10
type input "oak"
click at [275, 88] on input "oak" at bounding box center [216, 87] width 130 height 10
click at [275, 86] on input "oak" at bounding box center [216, 87] width 130 height 10
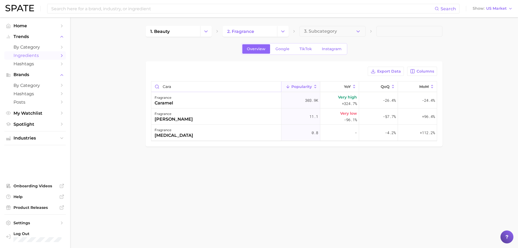
type input "cara"
click at [276, 87] on input "cara" at bounding box center [216, 87] width 130 height 10
type input "saffron"
click at [277, 87] on input "saffron" at bounding box center [216, 87] width 130 height 10
type input "leather"
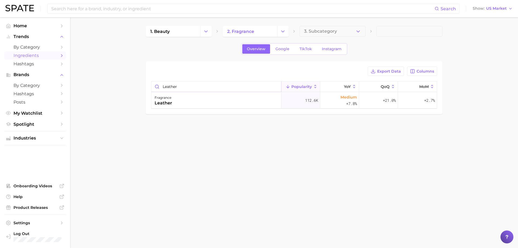
click at [276, 86] on input "leather" at bounding box center [216, 87] width 130 height 10
type input "smoke"
click at [275, 87] on input "smoke" at bounding box center [216, 87] width 130 height 10
type input "tob"
click at [275, 86] on input "tob" at bounding box center [216, 87] width 130 height 10
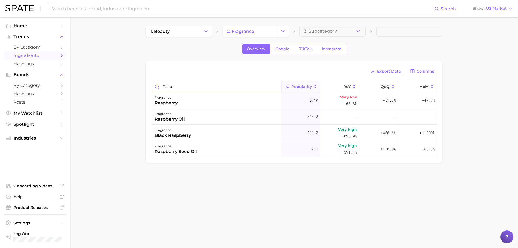
type input "rasp"
click at [276, 86] on input "rasp" at bounding box center [216, 87] width 130 height 10
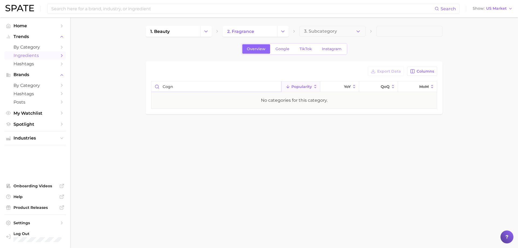
type input "cogn"
drag, startPoint x: 223, startPoint y: 90, endPoint x: 247, endPoint y: 88, distance: 23.8
click at [224, 90] on input "cogn" at bounding box center [216, 87] width 130 height 10
click at [276, 86] on input "cogn" at bounding box center [216, 87] width 130 height 10
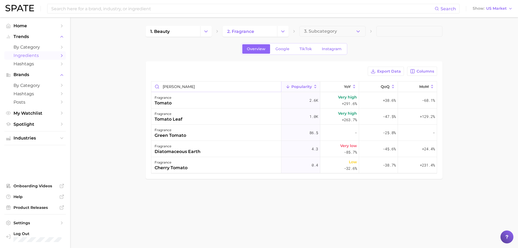
type input "[PERSON_NAME]"
click at [275, 87] on input "[PERSON_NAME]" at bounding box center [216, 87] width 130 height 10
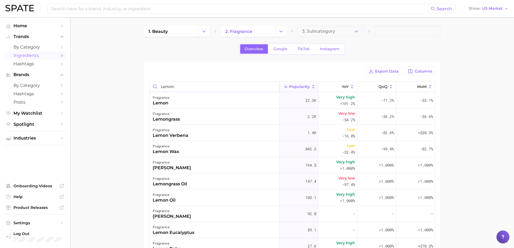
click at [185, 84] on input "lemon" at bounding box center [215, 87] width 130 height 10
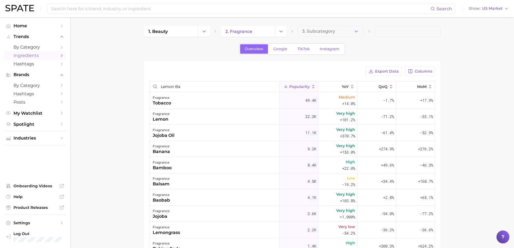
click at [87, 110] on main "1. beauty 2. fragrance 3. Subcategory Overview Google TikTok Instagram Export D…" at bounding box center [292, 189] width 444 height 344
click at [190, 86] on input "lemon ba" at bounding box center [215, 87] width 130 height 10
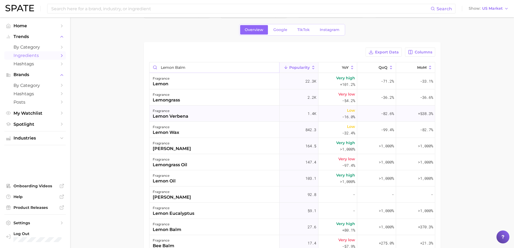
scroll to position [27, 0]
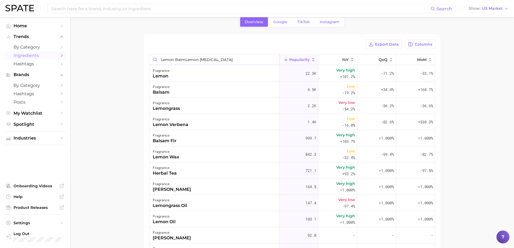
type input "lemon balmLemon [MEDICAL_DATA]"
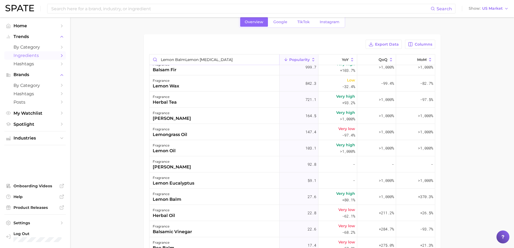
click at [271, 60] on input "lemon balmLemon [MEDICAL_DATA]" at bounding box center [215, 60] width 130 height 10
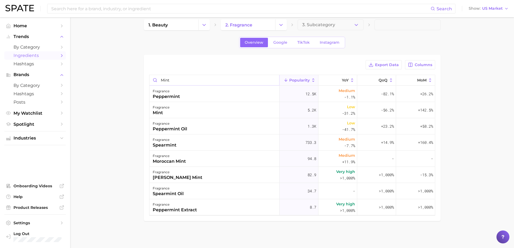
scroll to position [6, 0]
paste input "Search in fragrance"
type input "mint"
click at [266, 78] on input "mint" at bounding box center [215, 80] width 130 height 10
click at [273, 79] on input "mint" at bounding box center [215, 80] width 130 height 10
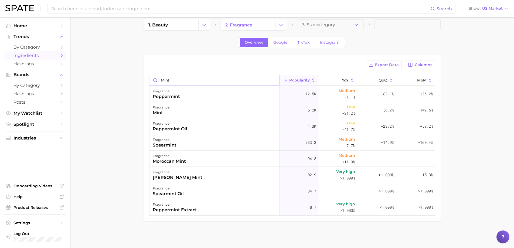
click at [274, 79] on input "mint" at bounding box center [215, 80] width 130 height 10
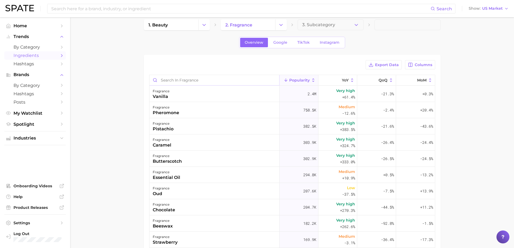
scroll to position [27, 0]
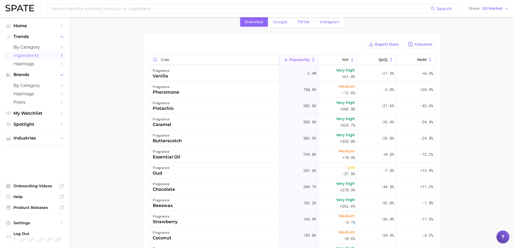
type input "grass"
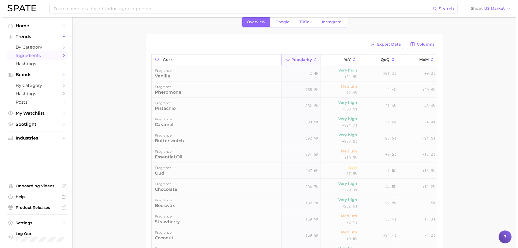
scroll to position [0, 0]
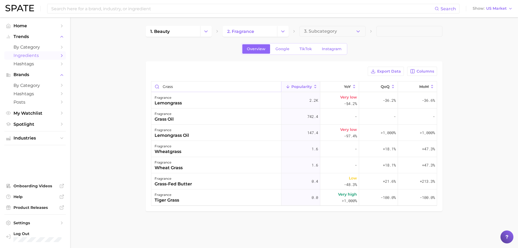
click at [274, 88] on input "grass" at bounding box center [216, 87] width 130 height 10
click at [273, 86] on input "grass" at bounding box center [216, 87] width 130 height 10
click at [276, 86] on input "grass" at bounding box center [216, 87] width 130 height 10
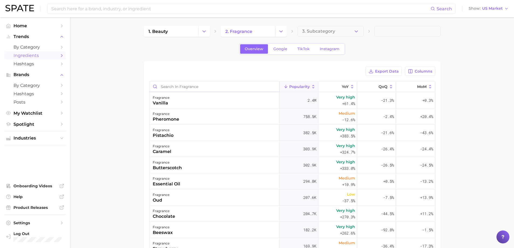
click at [249, 86] on input "Search in fragrance" at bounding box center [215, 87] width 130 height 10
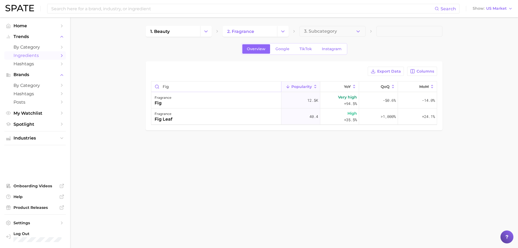
type input "fig"
click at [273, 86] on input "fig" at bounding box center [216, 87] width 130 height 10
click at [275, 86] on input "fig" at bounding box center [216, 87] width 130 height 10
type input "Vetiver"
click at [275, 87] on input "Vetiver" at bounding box center [216, 87] width 130 height 10
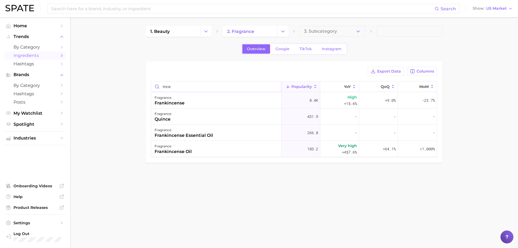
type input "ince"
click at [276, 86] on input "ince" at bounding box center [216, 87] width 130 height 10
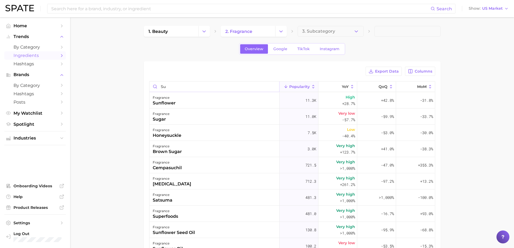
type input "sue"
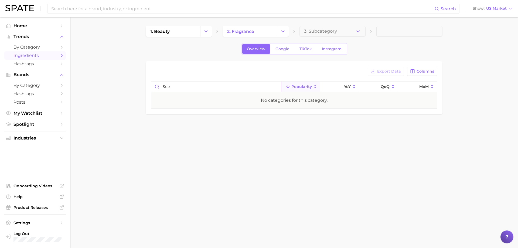
click at [275, 86] on input "sue" at bounding box center [216, 87] width 130 height 10
type input "ambe"
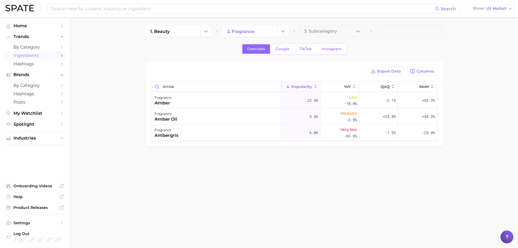
click at [275, 86] on input "ambe" at bounding box center [216, 87] width 130 height 10
type input "vetiver"
click at [275, 86] on input "vetiver" at bounding box center [216, 87] width 130 height 10
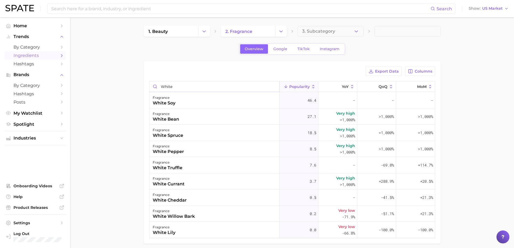
type input "white"
click at [275, 85] on input "white" at bounding box center [215, 87] width 130 height 10
click at [273, 86] on input "white" at bounding box center [215, 87] width 130 height 10
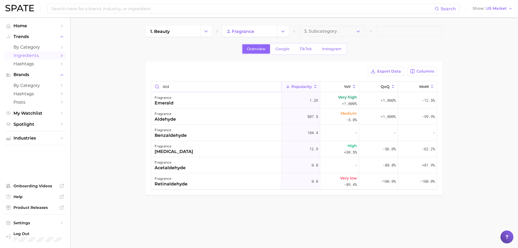
type input "ald"
click at [277, 85] on input "ald" at bounding box center [216, 87] width 130 height 10
click at [275, 86] on input "ald" at bounding box center [216, 87] width 130 height 10
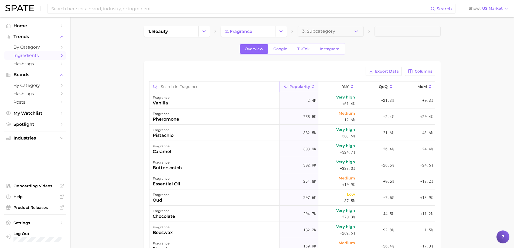
type input "t"
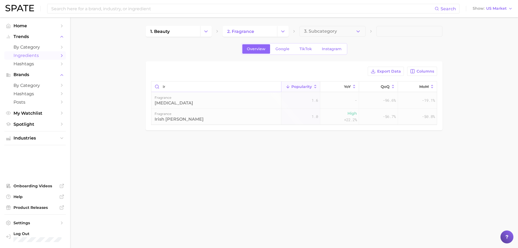
type input "i"
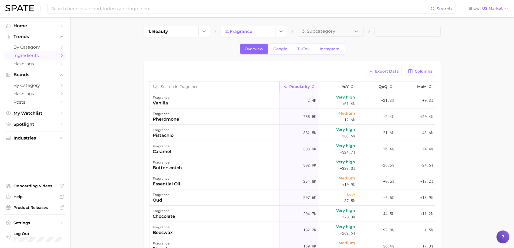
paste input "Search in fragrance"
click at [267, 86] on input "Search in fragrance" at bounding box center [215, 87] width 130 height 10
type input "mandarin"
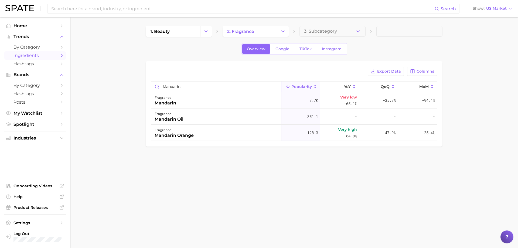
click at [276, 89] on input "mandarin" at bounding box center [216, 87] width 130 height 10
click at [274, 87] on input "mandarin" at bounding box center [216, 87] width 130 height 10
click at [276, 86] on input "mandarin" at bounding box center [216, 87] width 130 height 10
paste input "Search in fragrance"
type input "birch"
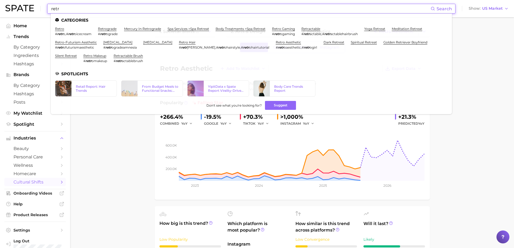
click at [325, 5] on input "retr" at bounding box center [241, 8] width 380 height 9
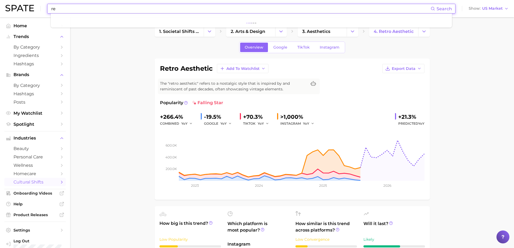
type input "r"
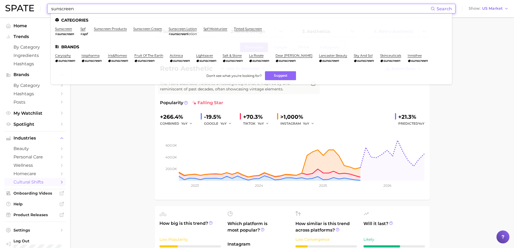
type input "sunscreen"
click at [68, 31] on li "sunscreen # sunscreen" at bounding box center [64, 31] width 19 height 9
click at [65, 30] on link "sunscreen" at bounding box center [63, 29] width 17 height 4
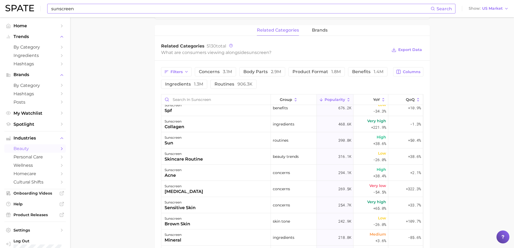
scroll to position [81, 0]
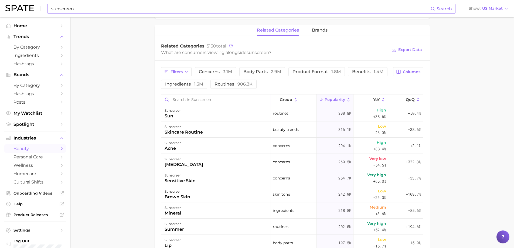
click at [211, 99] on input "Search in sunscreen" at bounding box center [215, 99] width 109 height 10
type input "smell"
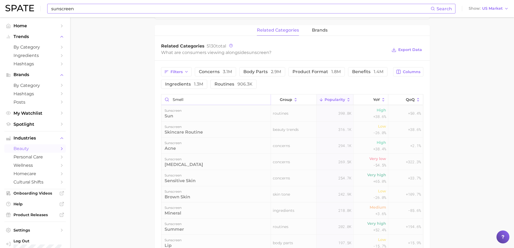
scroll to position [0, 0]
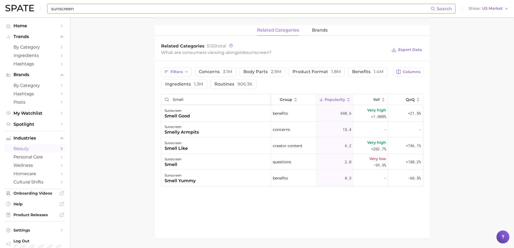
click at [265, 98] on input "smell" at bounding box center [215, 99] width 109 height 10
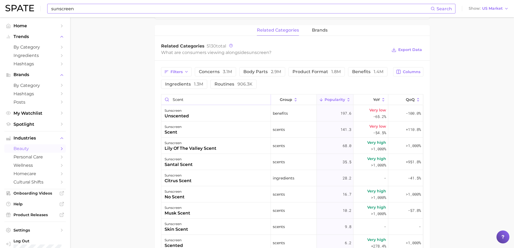
type input "scent"
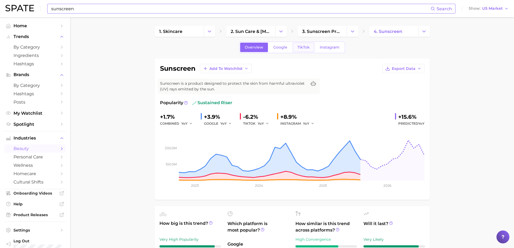
click at [300, 46] on span "TikTok" at bounding box center [303, 47] width 12 height 5
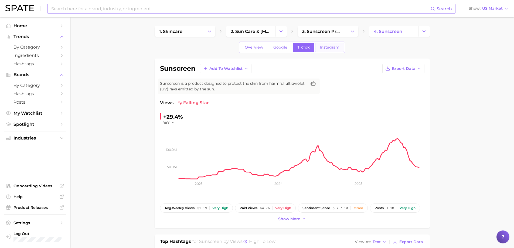
click at [320, 47] on span "Instagram" at bounding box center [330, 47] width 20 height 5
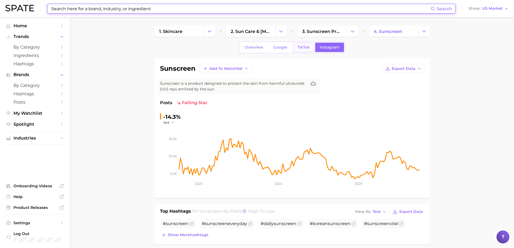
click at [305, 48] on span "TikTok" at bounding box center [303, 47] width 12 height 5
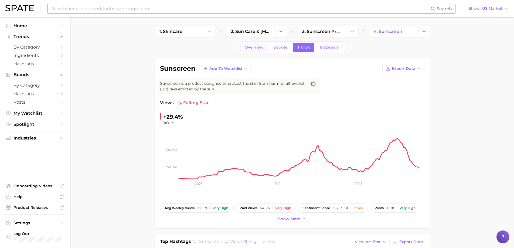
click at [252, 46] on span "Overview" at bounding box center [254, 47] width 19 height 5
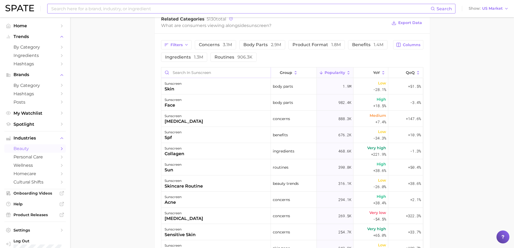
click at [191, 74] on input "Search in sunscreen" at bounding box center [215, 72] width 109 height 10
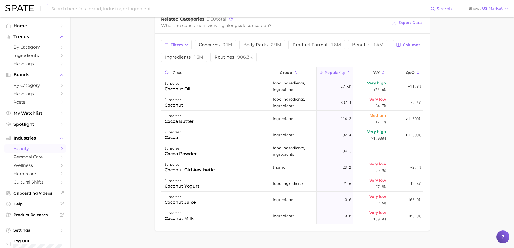
type input "coco"
click at [266, 73] on input "coco" at bounding box center [215, 72] width 109 height 10
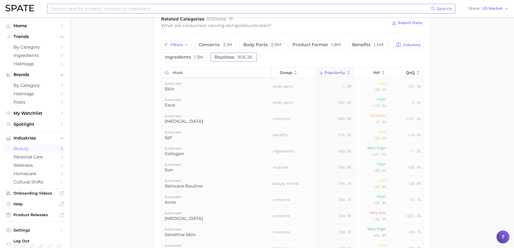
scroll to position [260, 0]
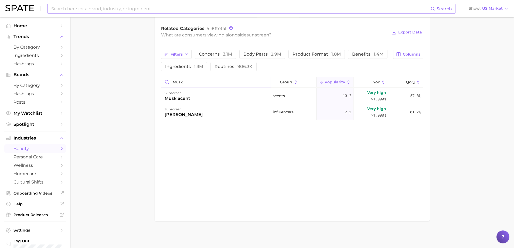
type input "musk"
click at [187, 9] on input at bounding box center [241, 8] width 380 height 9
type input "l"
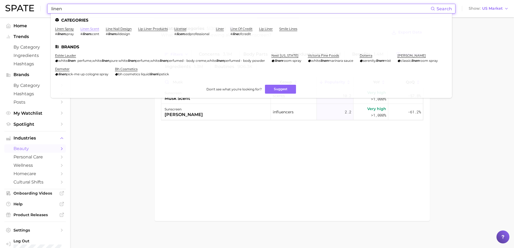
type input "linen"
click at [88, 28] on link "linen scent" at bounding box center [89, 29] width 19 height 4
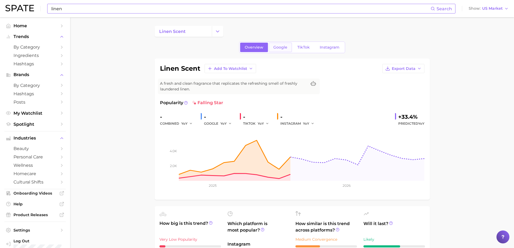
click at [280, 49] on span "Google" at bounding box center [280, 47] width 14 height 5
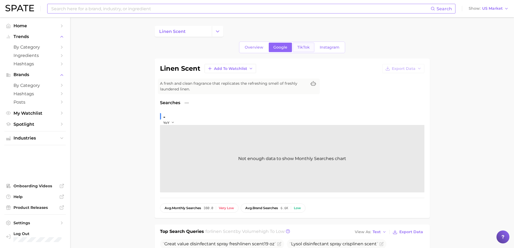
click at [300, 48] on span "TikTok" at bounding box center [303, 47] width 12 height 5
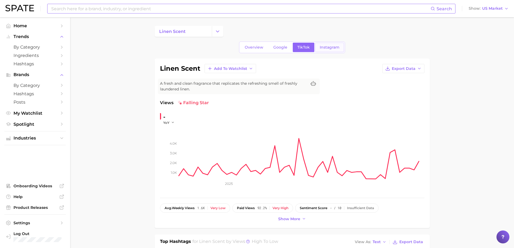
click at [323, 50] on link "Instagram" at bounding box center [329, 47] width 29 height 9
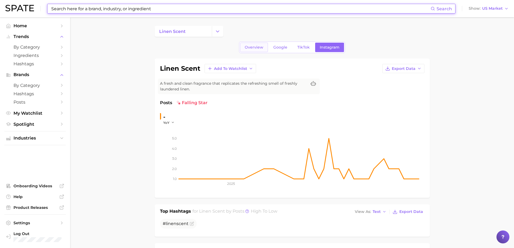
click at [263, 49] on span "Overview" at bounding box center [254, 47] width 19 height 5
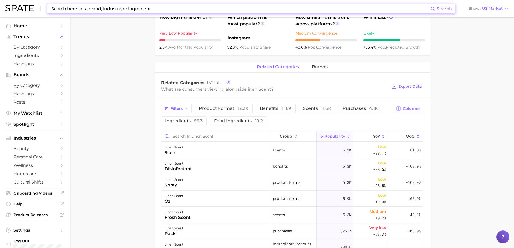
scroll to position [270, 0]
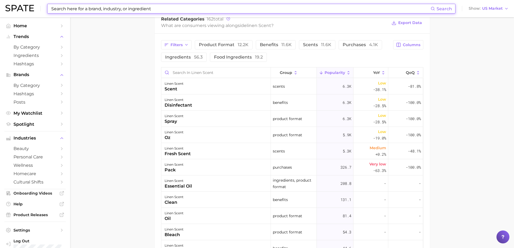
drag, startPoint x: 208, startPoint y: 10, endPoint x: 202, endPoint y: 10, distance: 6.2
click at [202, 10] on input at bounding box center [241, 8] width 380 height 9
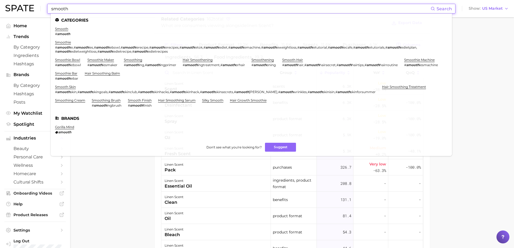
type input "smooth"
click at [57, 31] on li "smooth # smooth" at bounding box center [62, 31] width 15 height 9
click at [59, 27] on link "smooth" at bounding box center [61, 29] width 13 height 4
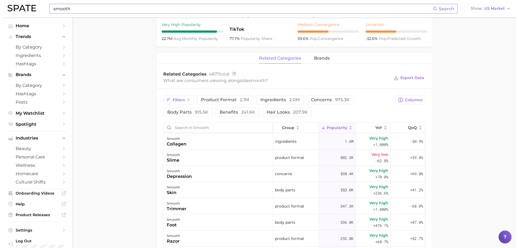
scroll to position [216, 0]
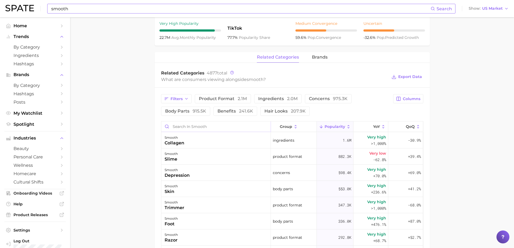
click at [185, 127] on input "Search in smooth" at bounding box center [215, 126] width 109 height 10
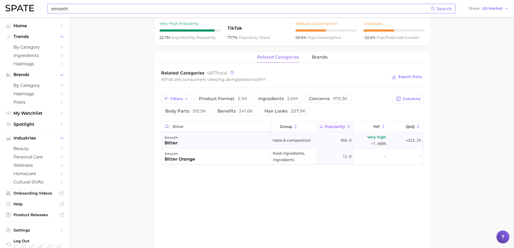
type input "bitter"
click at [235, 143] on div "smooth bitter" at bounding box center [216, 140] width 110 height 16
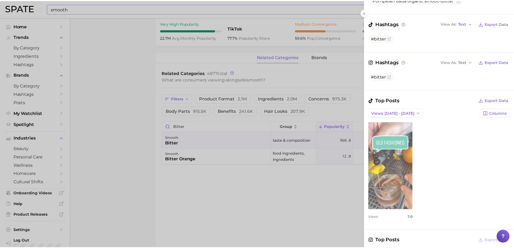
scroll to position [135, 0]
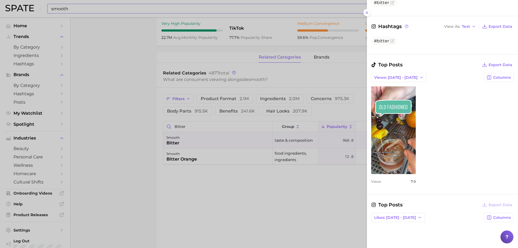
click at [217, 172] on div at bounding box center [259, 124] width 518 height 248
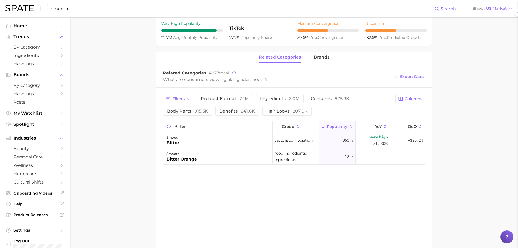
scroll to position [0, 0]
click at [264, 125] on input "bitter" at bounding box center [215, 126] width 109 height 10
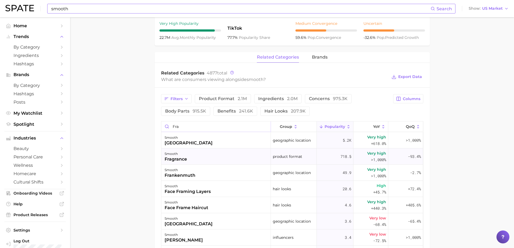
type input "fra"
click at [249, 158] on div "smooth fragrance" at bounding box center [216, 156] width 110 height 16
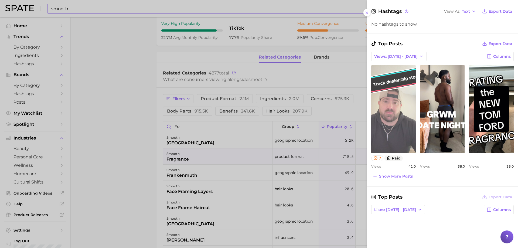
scroll to position [239, 0]
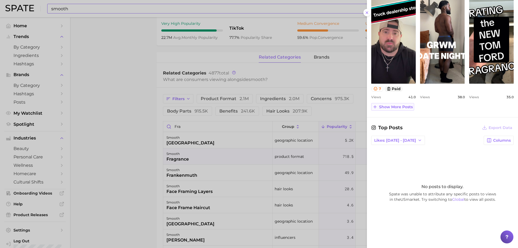
click at [393, 105] on span "Show more posts" at bounding box center [396, 107] width 34 height 5
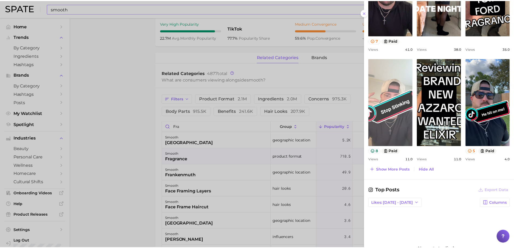
scroll to position [293, 0]
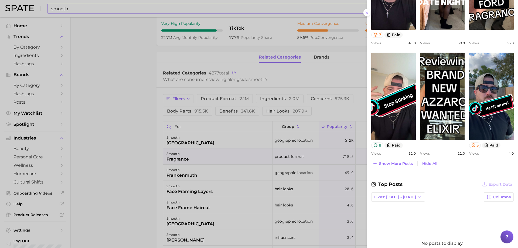
click at [89, 64] on div at bounding box center [259, 124] width 518 height 248
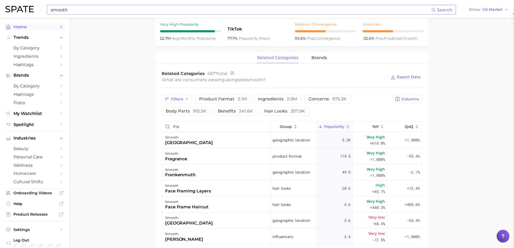
scroll to position [0, 0]
drag, startPoint x: 213, startPoint y: 13, endPoint x: 39, endPoint y: 4, distance: 174.3
click at [39, 4] on div "smooth Search Show US Market" at bounding box center [256, 8] width 503 height 17
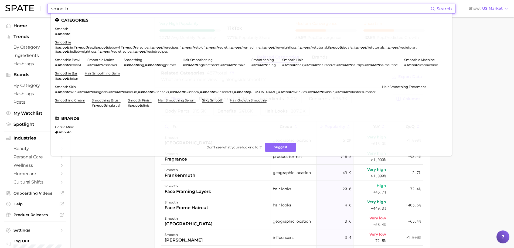
drag, startPoint x: 82, startPoint y: 9, endPoint x: 26, endPoint y: 8, distance: 56.4
click at [26, 8] on div "smooth Search Categories smooth # smooth smoothie # smooth ie , # smooth ies , …" at bounding box center [256, 8] width 503 height 17
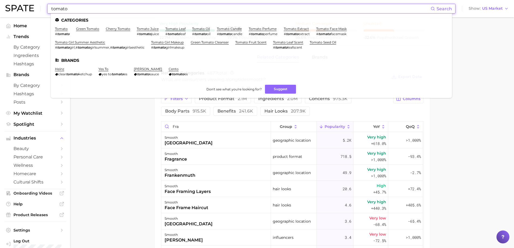
click at [287, 45] on li "tomato leaf scent # tomato leafscent" at bounding box center [288, 44] width 30 height 9
click at [287, 43] on link "tomato leaf scent" at bounding box center [288, 42] width 30 height 4
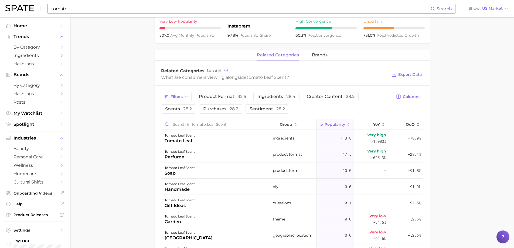
scroll to position [216, 0]
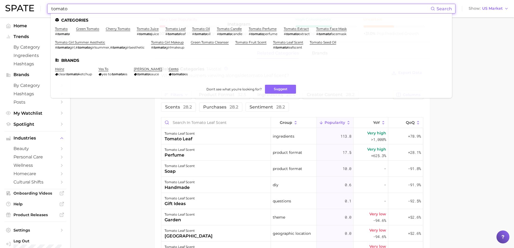
drag, startPoint x: 148, startPoint y: 8, endPoint x: 31, endPoint y: 9, distance: 117.1
click at [31, 9] on div "tomato Search Categories tomato # tomato green tomato cherry tomato tomato juic…" at bounding box center [256, 8] width 503 height 17
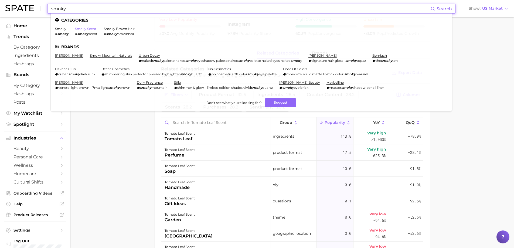
type input "smoky"
click at [86, 29] on link "smoky scent" at bounding box center [85, 29] width 21 height 4
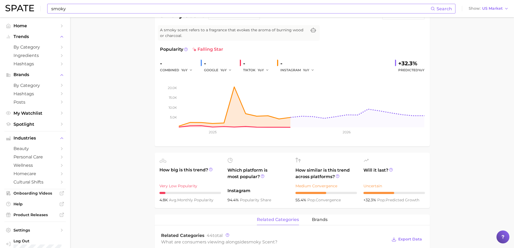
scroll to position [27, 0]
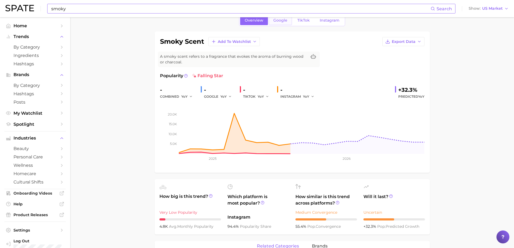
click at [277, 22] on span "Google" at bounding box center [280, 20] width 14 height 5
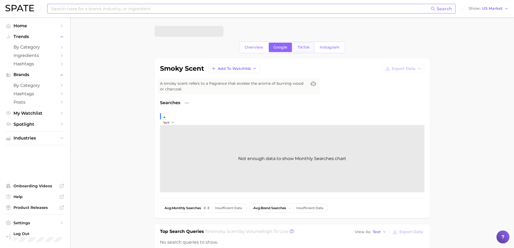
click at [305, 46] on span "TikTok" at bounding box center [303, 47] width 12 height 5
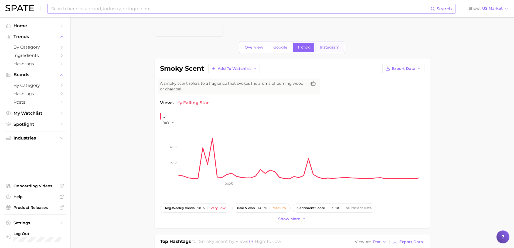
click at [321, 46] on span "Instagram" at bounding box center [330, 47] width 20 height 5
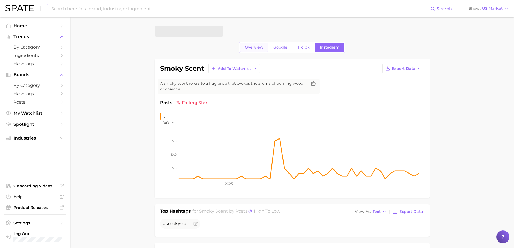
click at [258, 48] on span "Overview" at bounding box center [254, 47] width 19 height 5
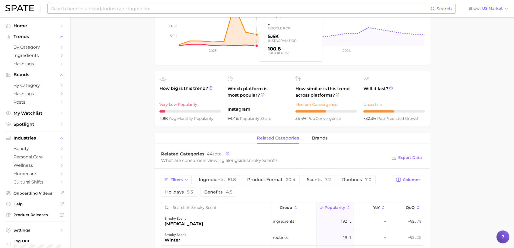
scroll to position [162, 0]
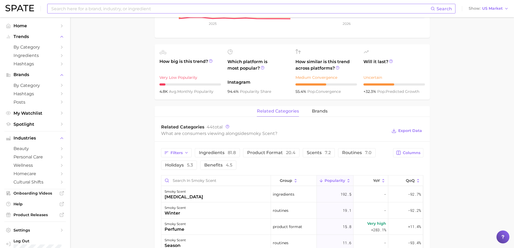
click at [346, 179] on icon at bounding box center [348, 180] width 5 height 5
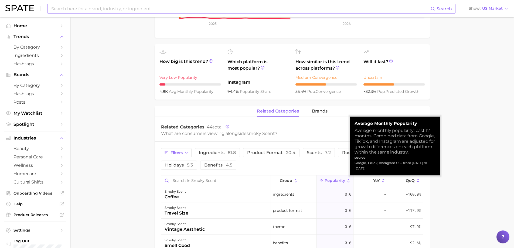
click at [346, 179] on icon at bounding box center [348, 180] width 5 height 5
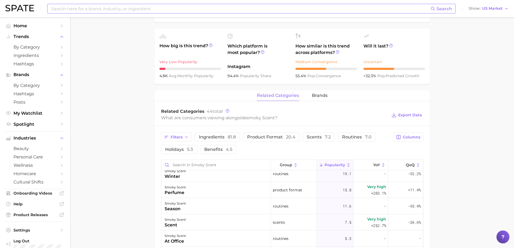
scroll to position [216, 0]
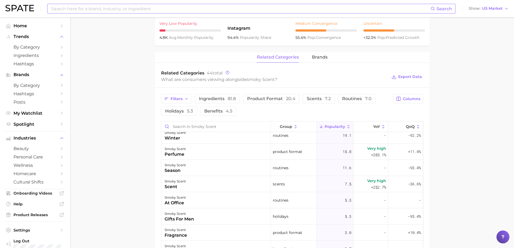
click at [185, 132] on div at bounding box center [216, 126] width 110 height 11
click at [185, 131] on input "Search in smoky scent" at bounding box center [215, 126] width 109 height 10
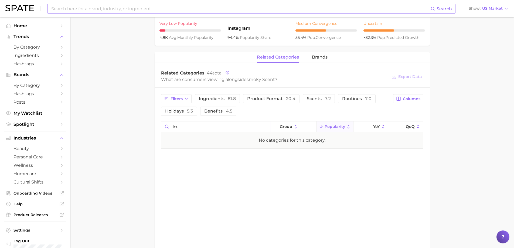
type input "ince"
click at [265, 127] on input "ince" at bounding box center [215, 126] width 109 height 10
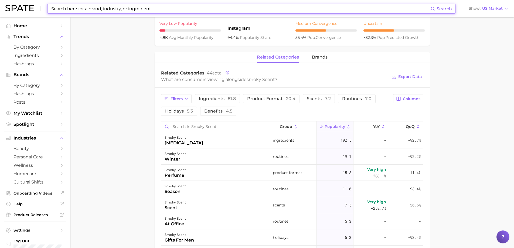
click at [181, 11] on input at bounding box center [241, 8] width 380 height 9
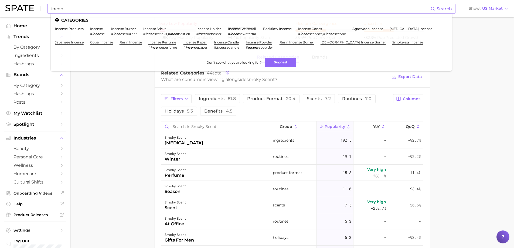
click at [167, 39] on ul "incense products incense # incen se incense burner # incen seburner incense sti…" at bounding box center [251, 40] width 393 height 27
click at [164, 42] on link "incense perfume" at bounding box center [162, 42] width 28 height 4
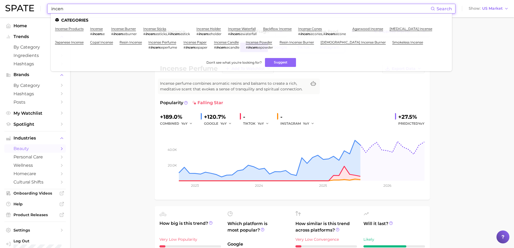
drag, startPoint x: 179, startPoint y: 10, endPoint x: 41, endPoint y: 8, distance: 138.2
click at [41, 8] on div "incen Search Categories incense products incense # incen se incense burner # in…" at bounding box center [256, 8] width 503 height 17
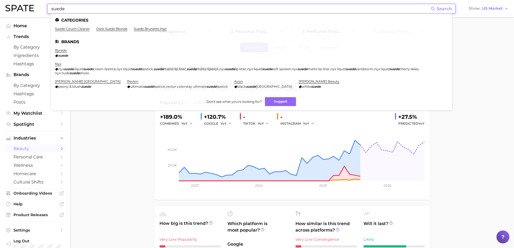
type input "suede"
